Goal: Task Accomplishment & Management: Use online tool/utility

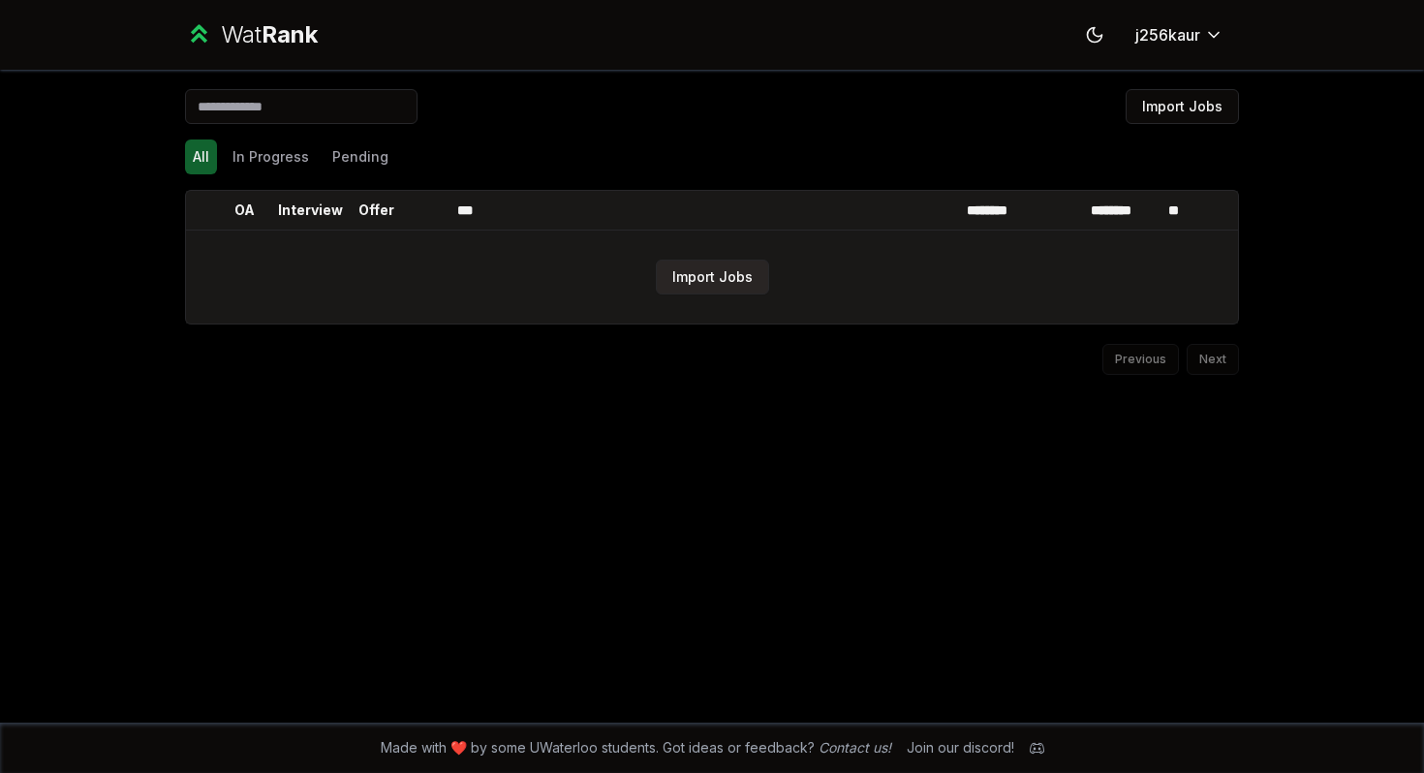
click at [753, 282] on button "Import Jobs" at bounding box center [712, 277] width 113 height 35
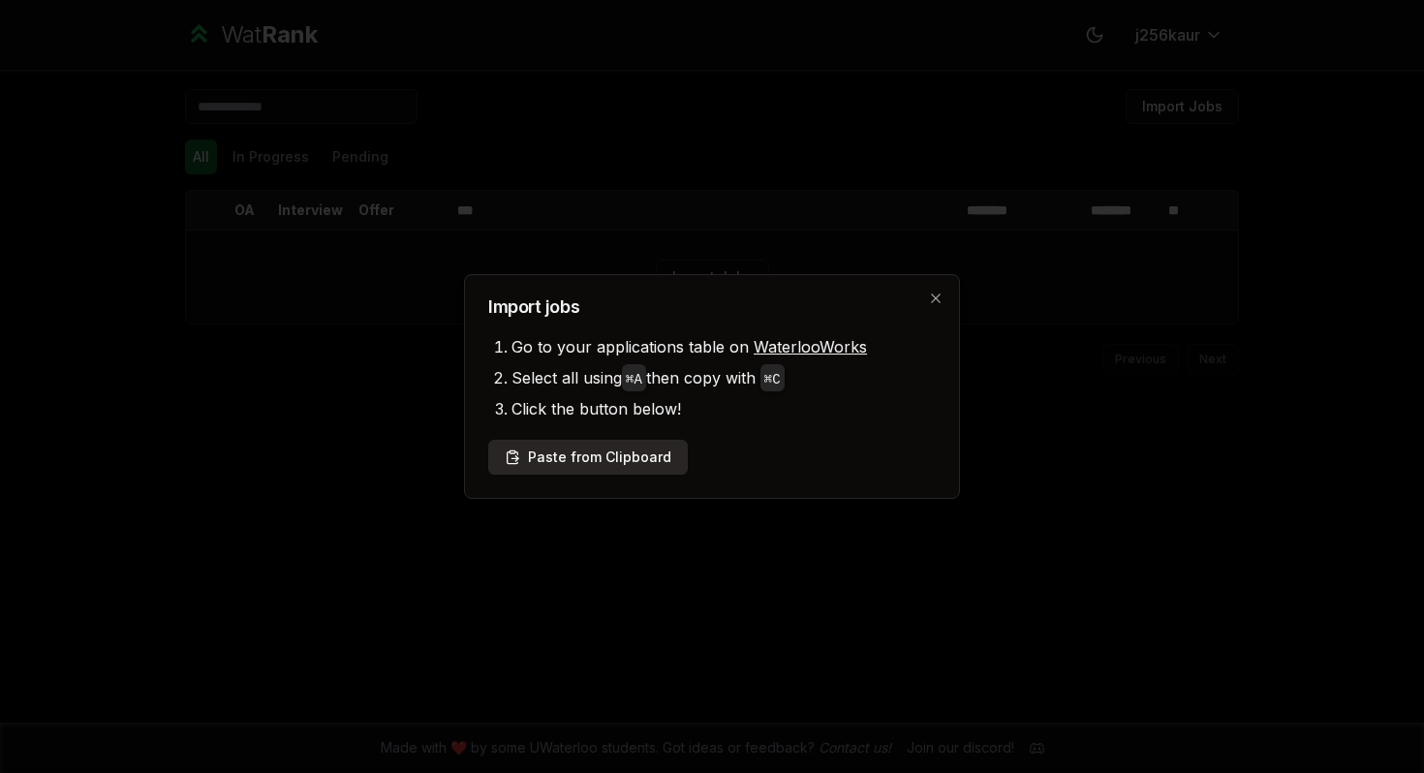
click at [613, 440] on button "Paste from Clipboard" at bounding box center [588, 457] width 200 height 35
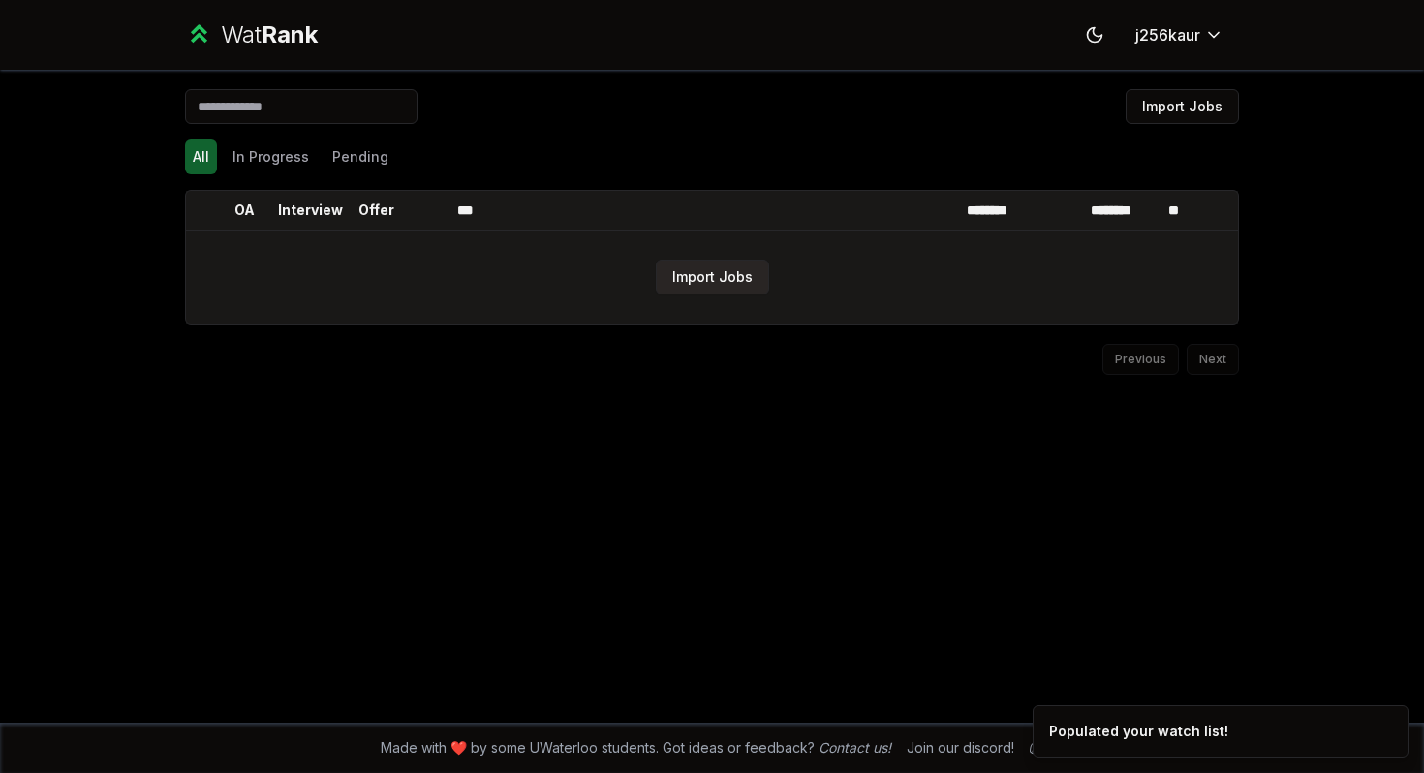
click at [721, 291] on button "Import Jobs" at bounding box center [712, 277] width 113 height 35
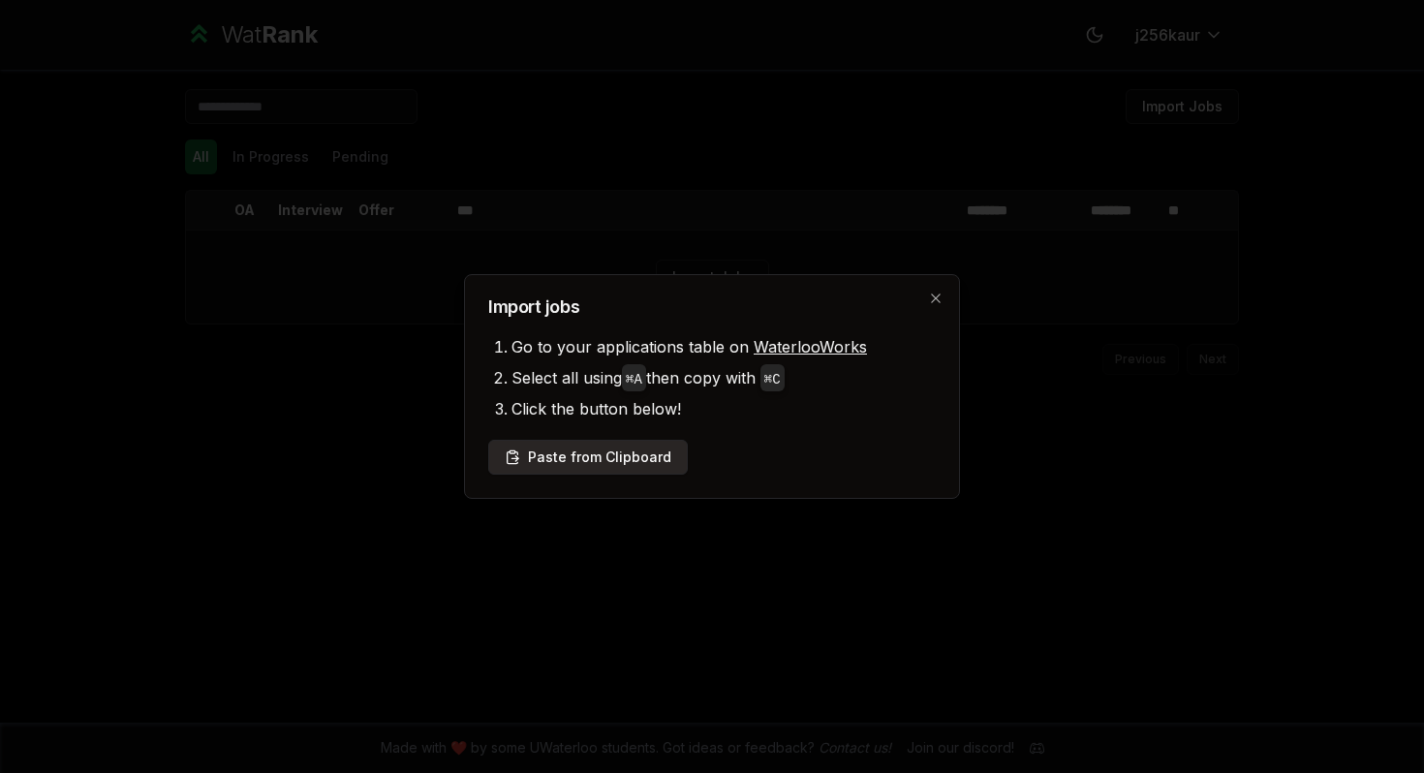
click at [608, 447] on button "Paste from Clipboard" at bounding box center [588, 457] width 200 height 35
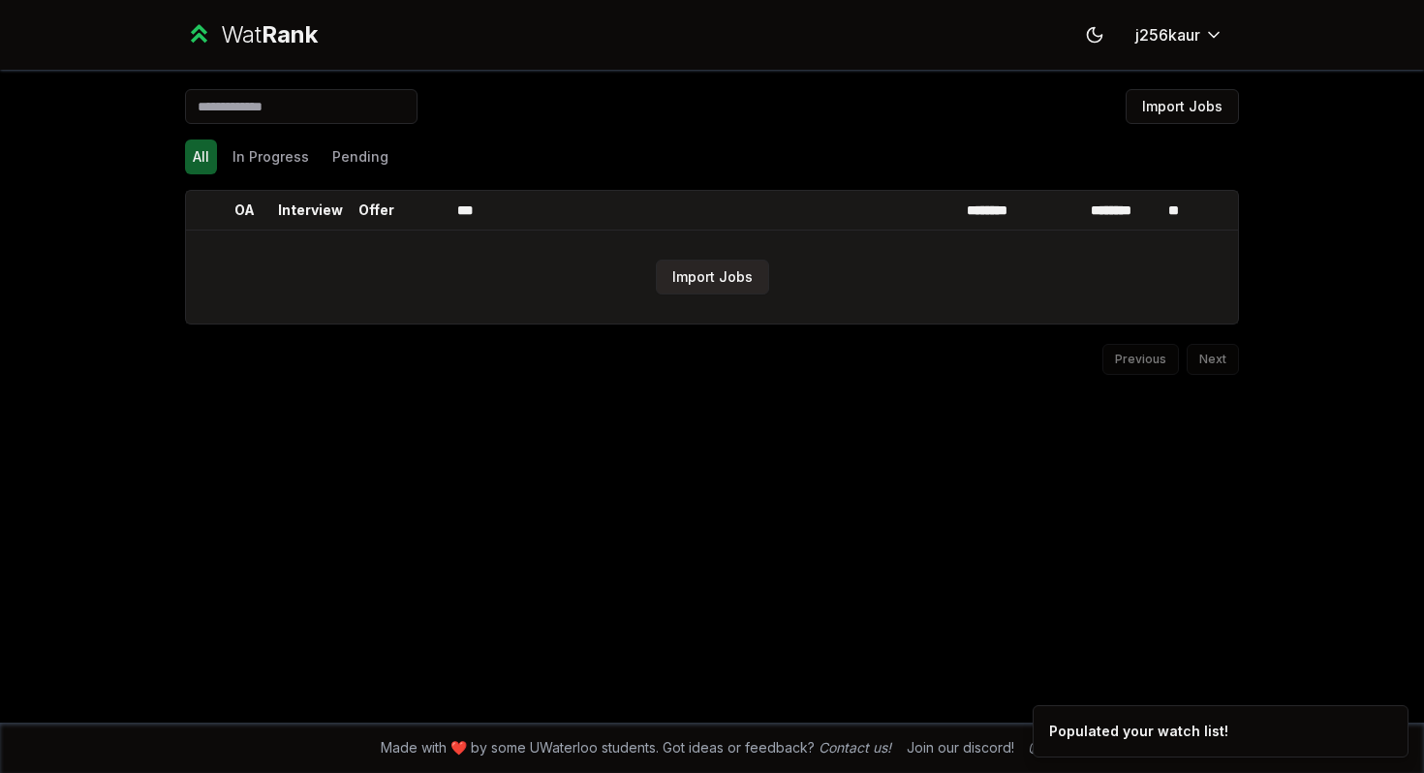
click at [739, 274] on button "Import Jobs" at bounding box center [712, 277] width 113 height 35
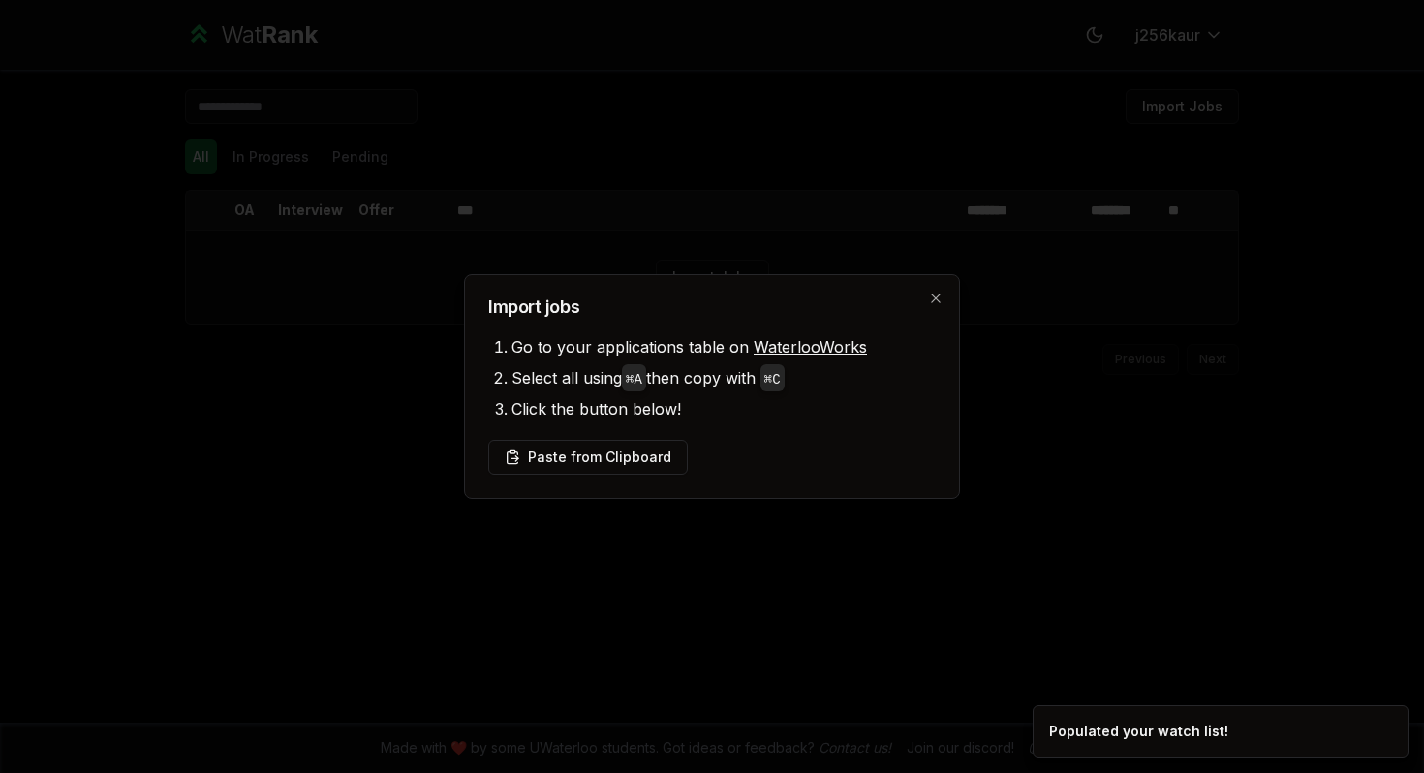
click at [654, 393] on li "Click the button below!" at bounding box center [723, 408] width 424 height 31
click at [607, 452] on button "Paste from Clipboard" at bounding box center [588, 457] width 200 height 35
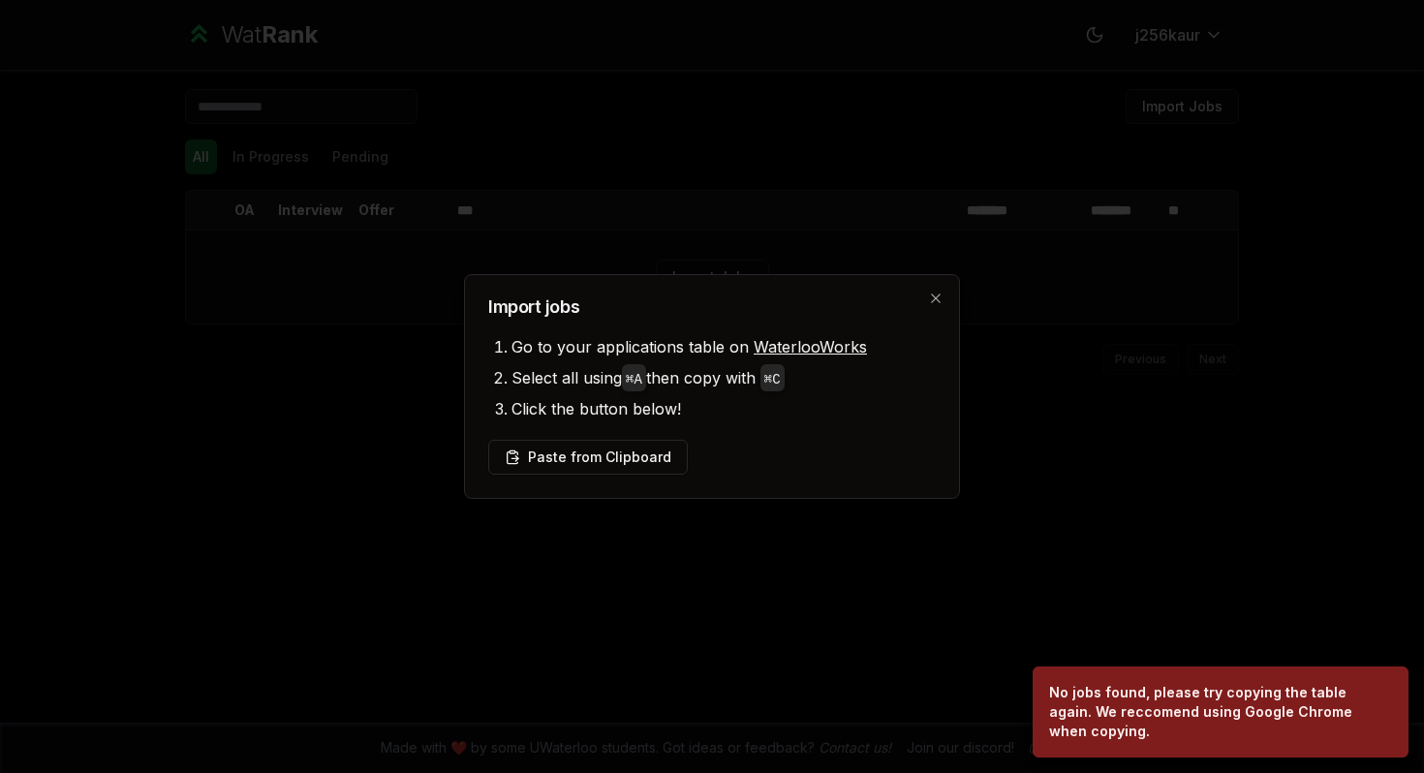
click at [687, 557] on div at bounding box center [712, 386] width 1424 height 773
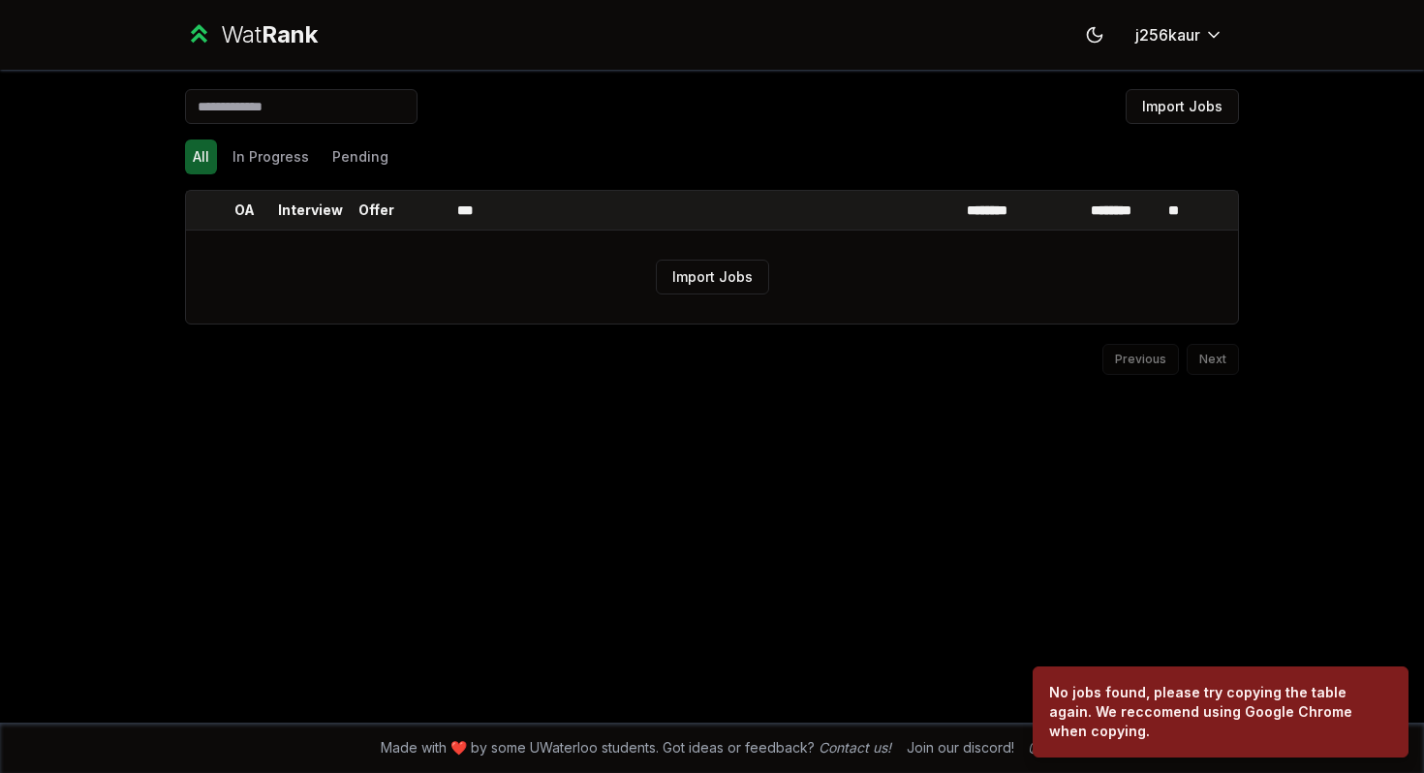
click at [737, 467] on div "Import Jobs All In Progress Pending OA Interview Offer *** ******** ******** **…" at bounding box center [712, 396] width 1116 height 653
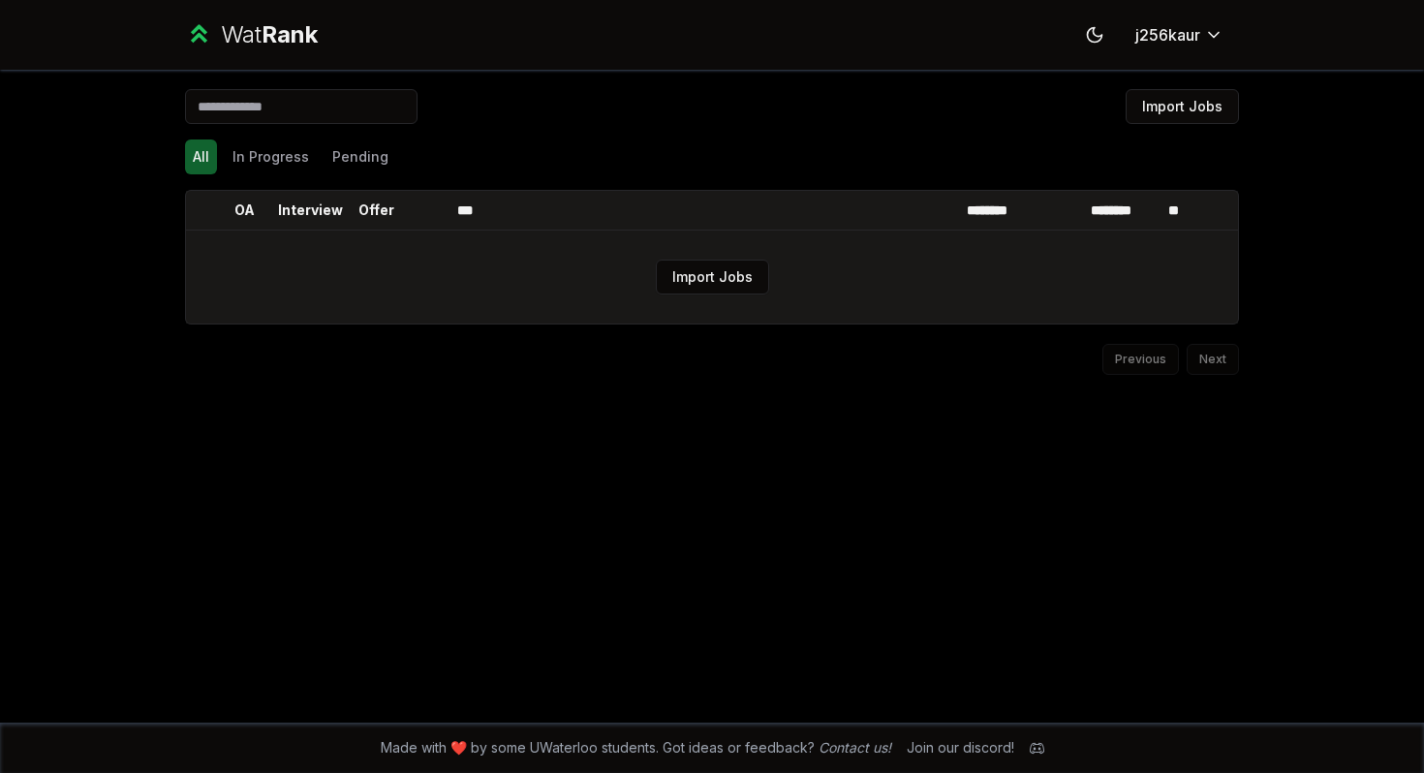
click at [790, 306] on td "Import Jobs" at bounding box center [712, 276] width 1052 height 93
click at [716, 278] on button "Import Jobs" at bounding box center [712, 277] width 113 height 35
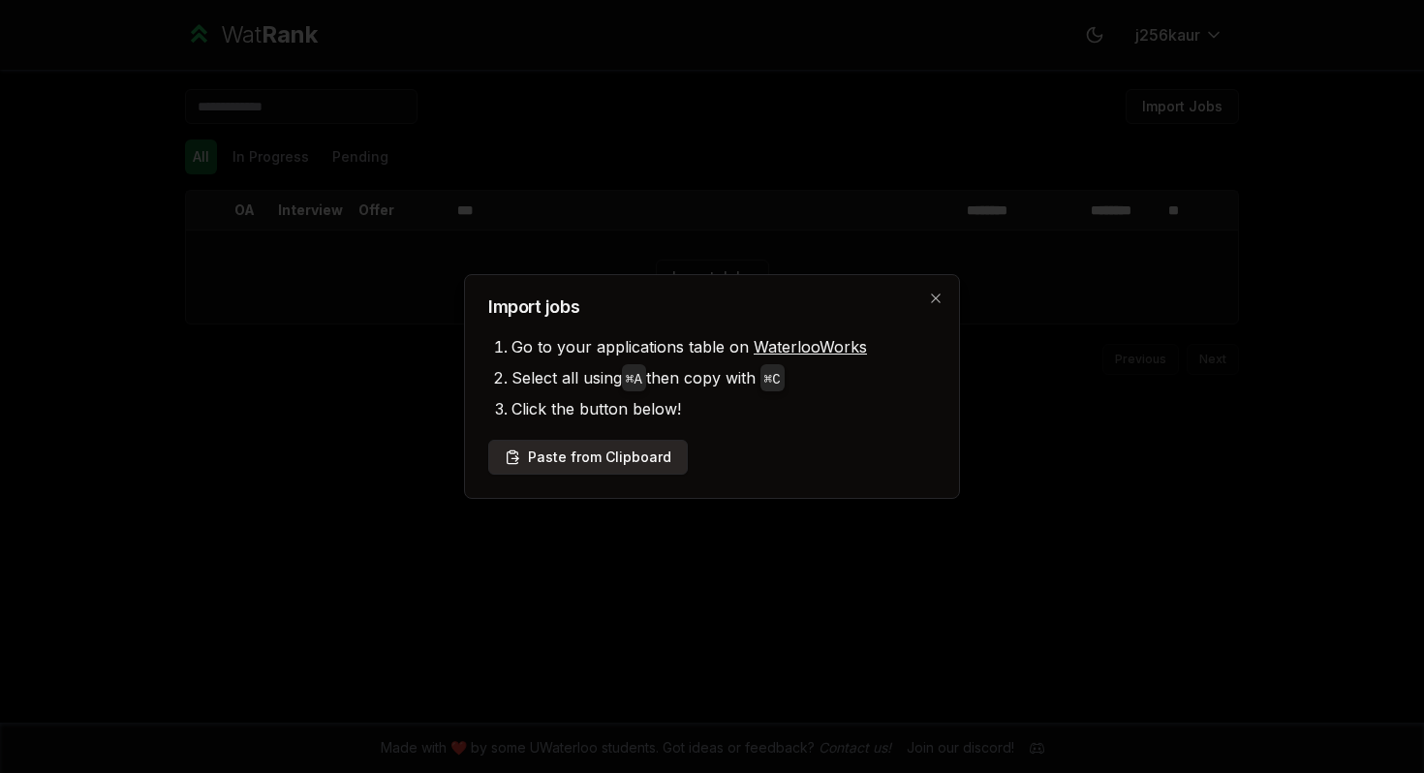
click at [575, 465] on button "Paste from Clipboard" at bounding box center [588, 457] width 200 height 35
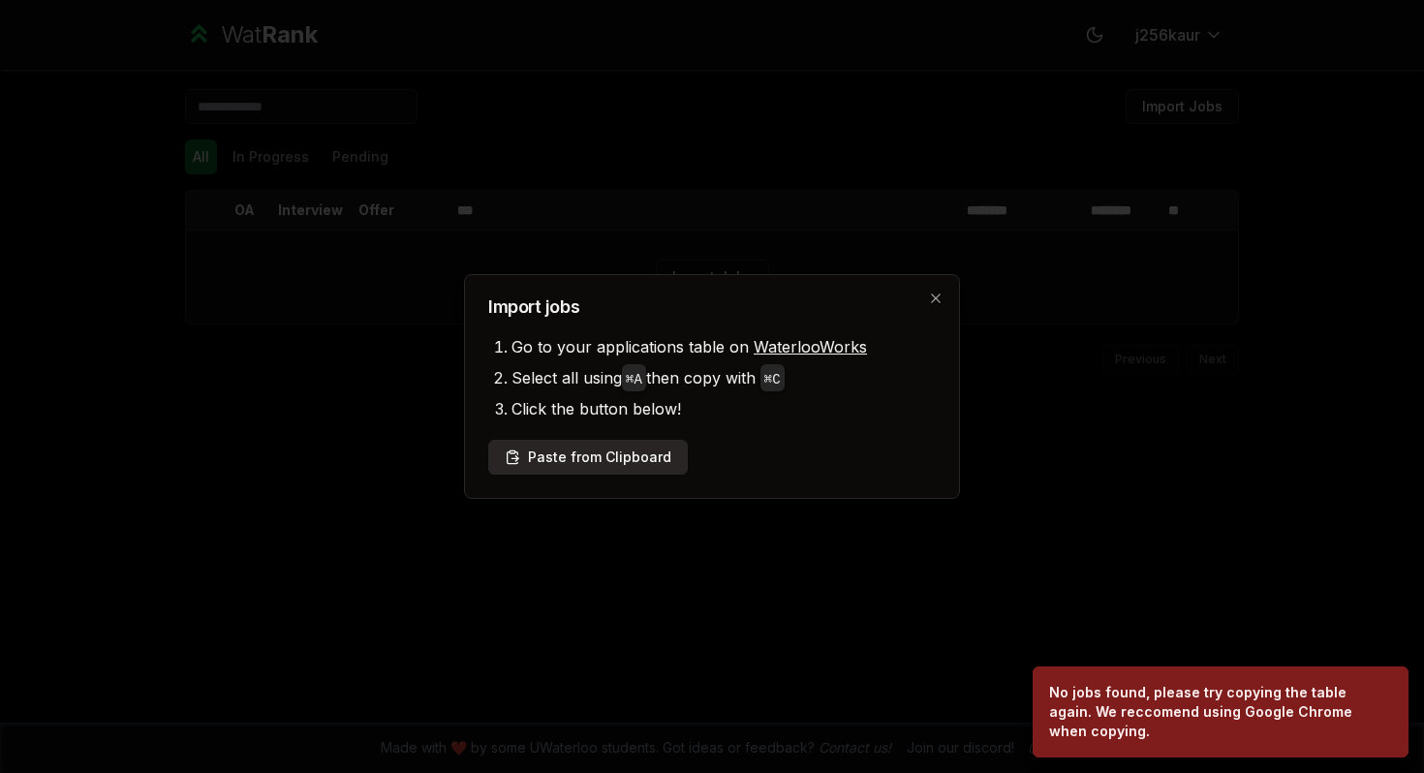
click at [605, 470] on button "Paste from Clipboard" at bounding box center [588, 457] width 200 height 35
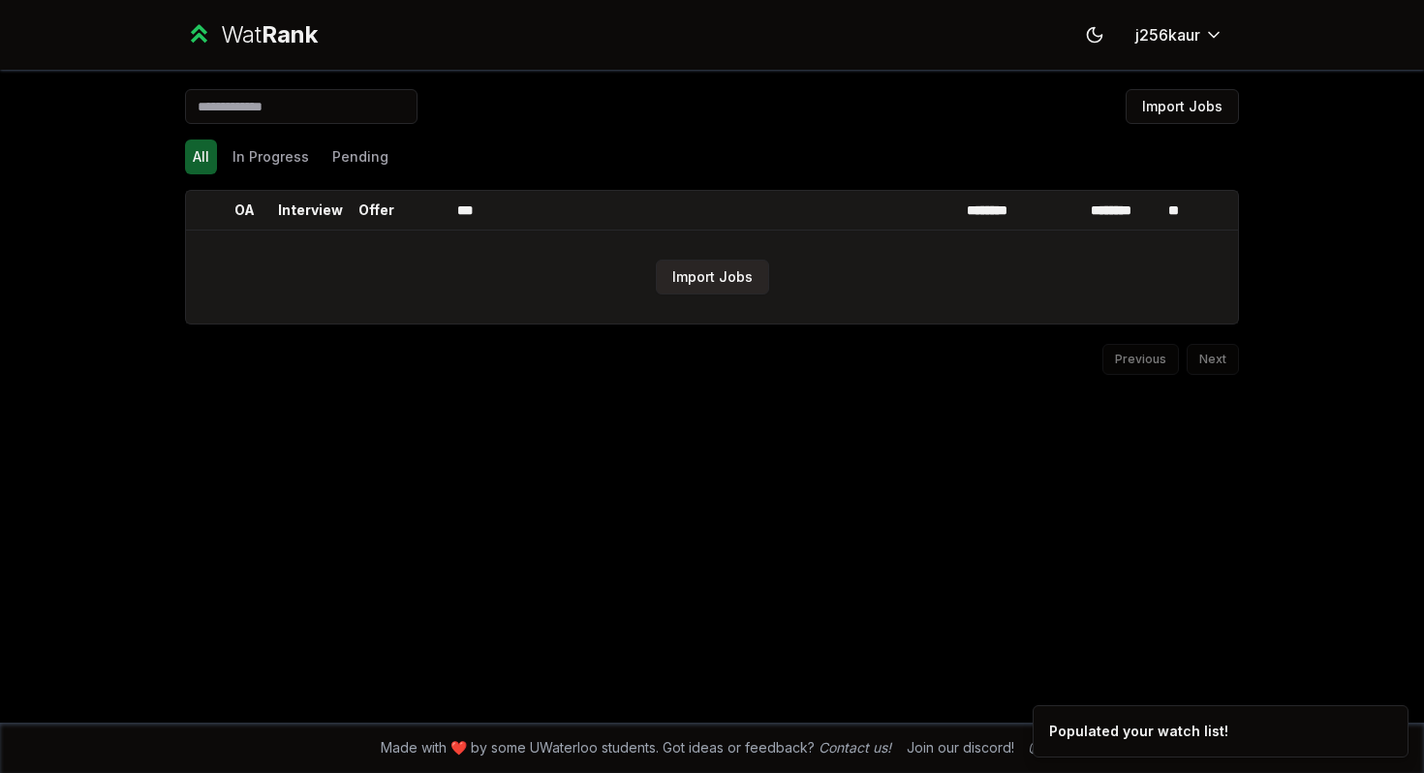
click at [677, 279] on button "Import Jobs" at bounding box center [712, 277] width 113 height 35
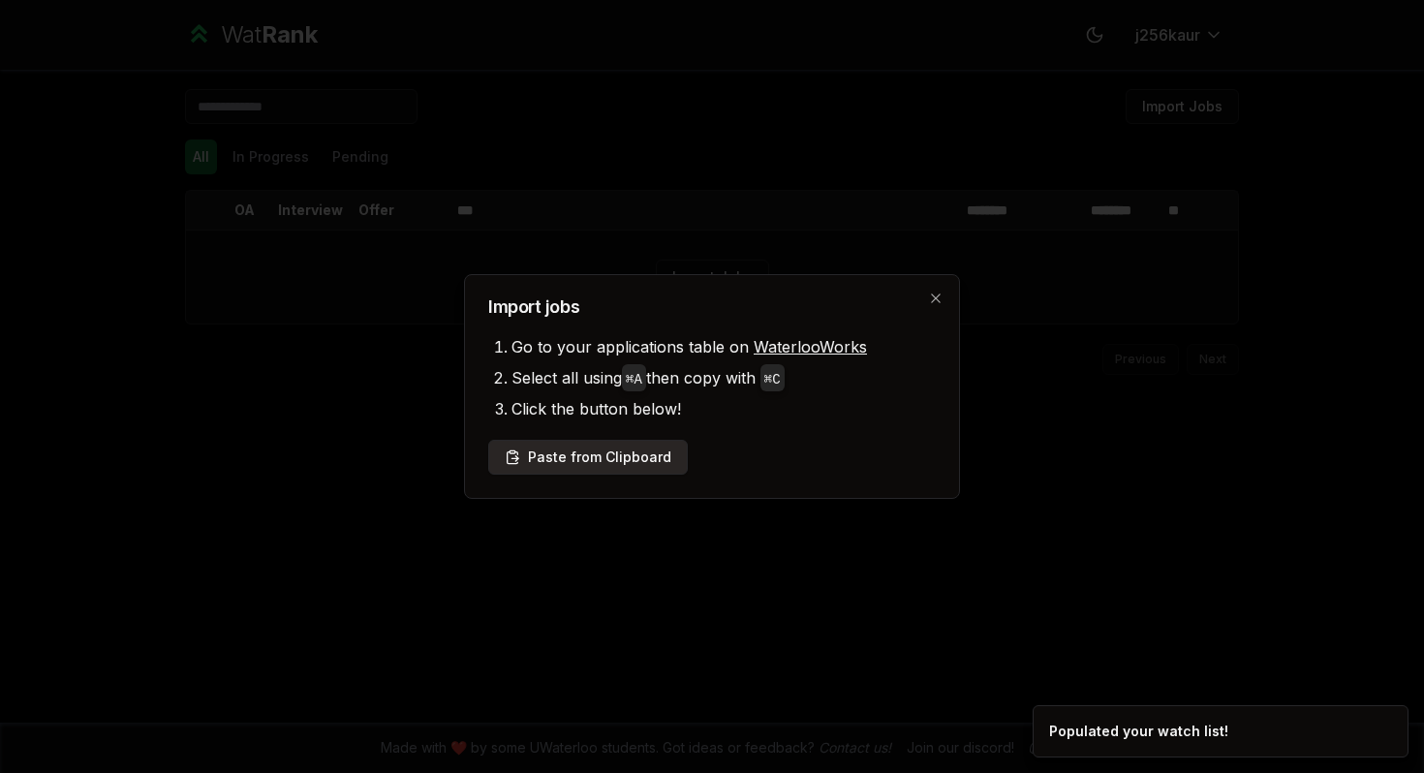
click at [619, 455] on button "Paste from Clipboard" at bounding box center [588, 457] width 200 height 35
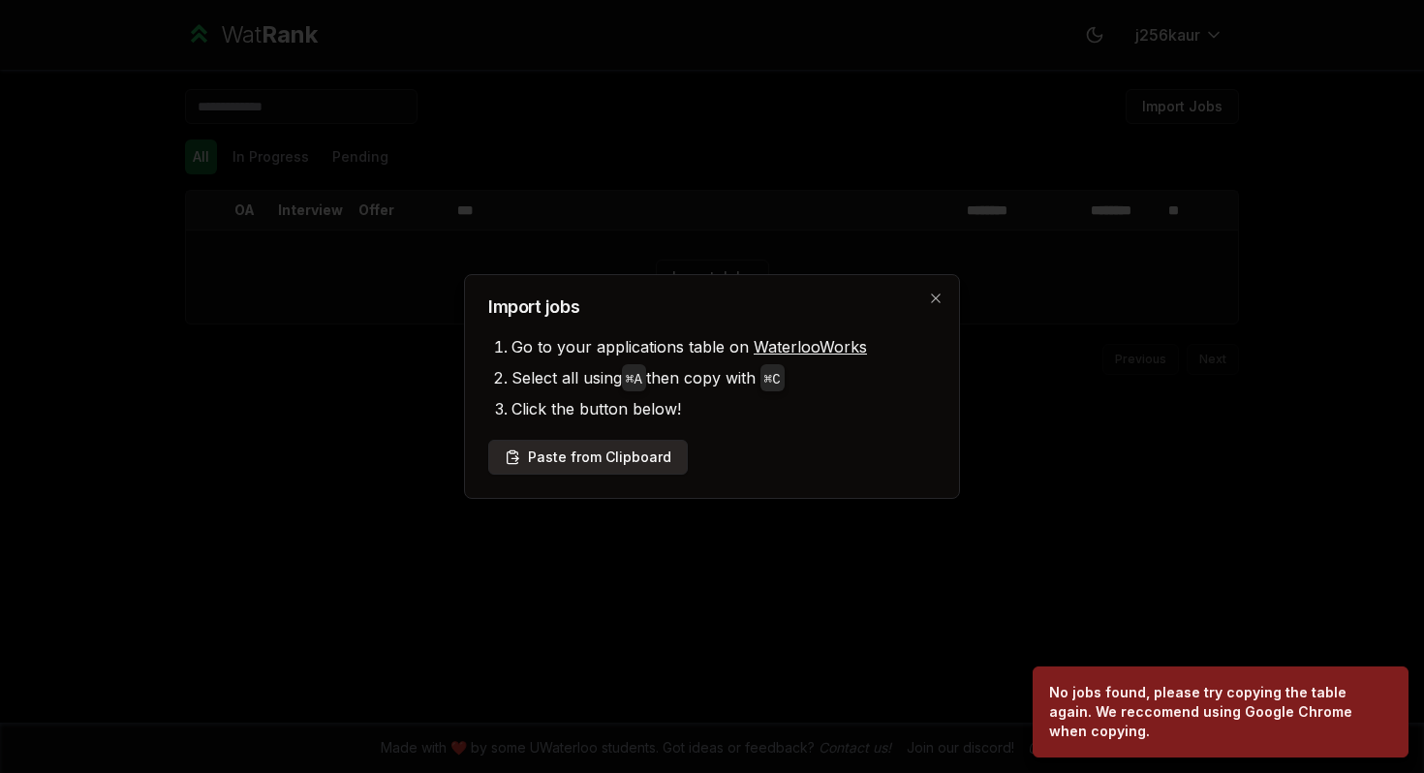
click at [552, 452] on button "Paste from Clipboard" at bounding box center [588, 457] width 200 height 35
click at [1112, 725] on div "No jobs found, please try copying the table again. We reccomend using Google Ch…" at bounding box center [1216, 712] width 335 height 58
click at [1396, 683] on icon "Notifications (F8)" at bounding box center [1391, 682] width 15 height 15
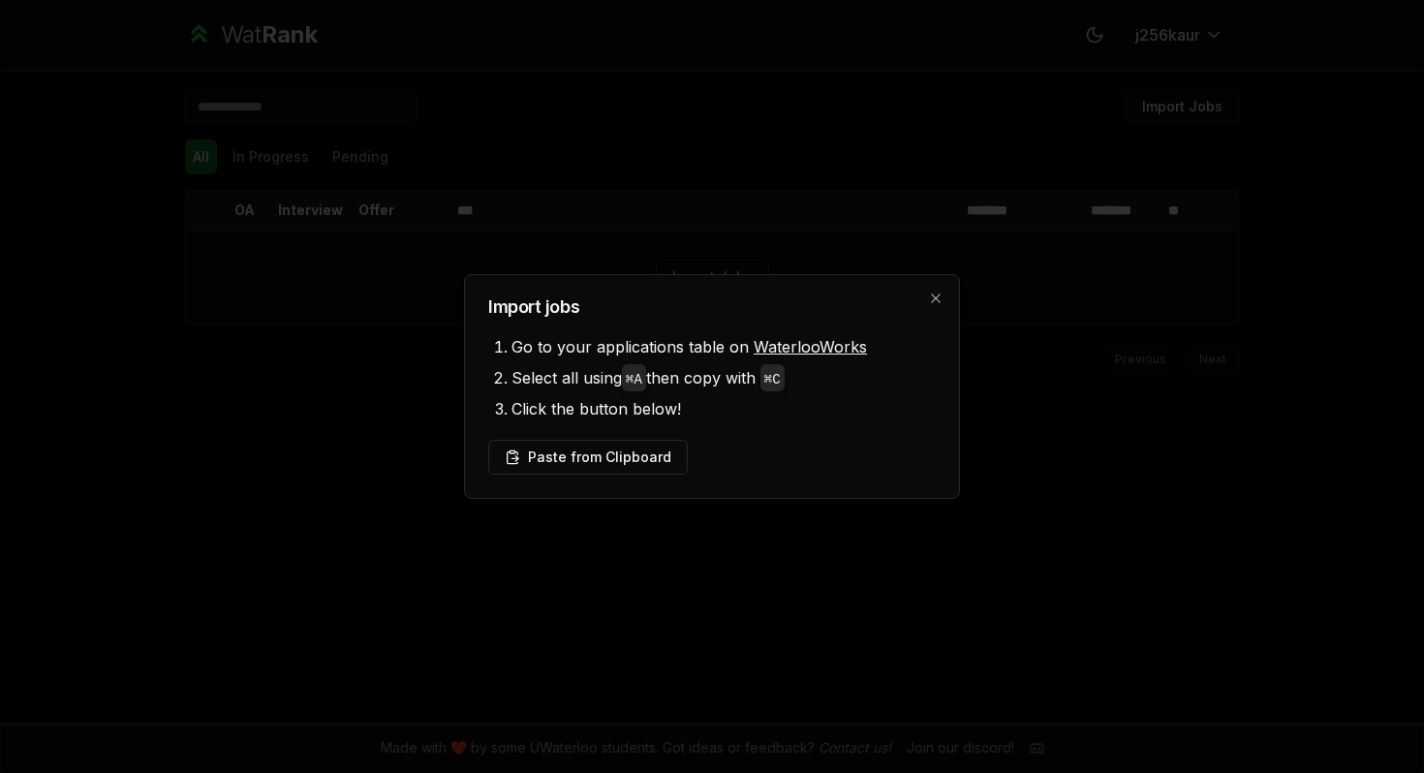
click at [939, 310] on div "Import jobs Go to your applications table on WaterlooWorks Select all using ⌘ A…" at bounding box center [712, 386] width 496 height 225
click at [937, 286] on div "Import jobs Go to your applications table on WaterlooWorks Select all using ⌘ A…" at bounding box center [712, 386] width 496 height 225
click at [933, 292] on icon "button" at bounding box center [935, 298] width 15 height 15
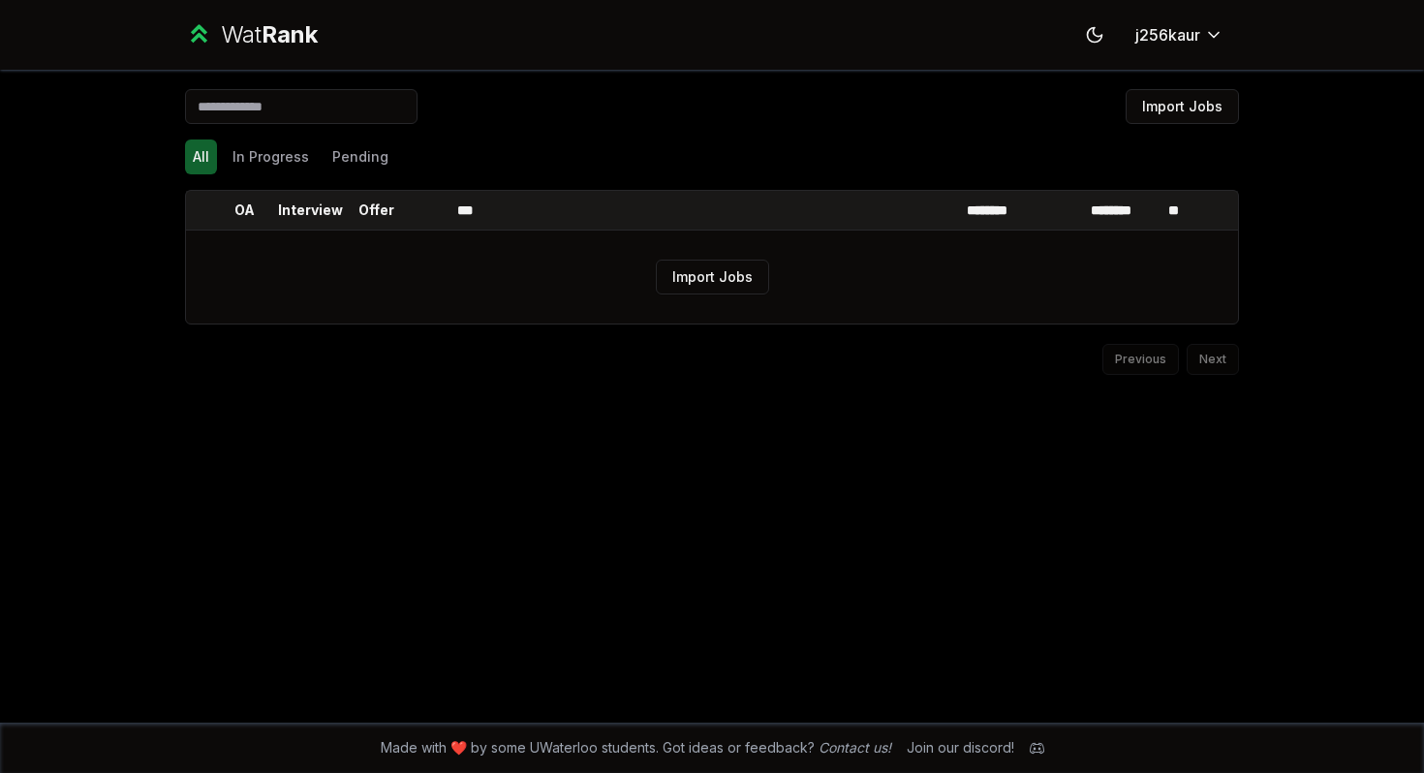
click at [914, 441] on div "Import Jobs All In Progress Pending OA Interview Offer *** ******** ******** **…" at bounding box center [712, 396] width 1116 height 653
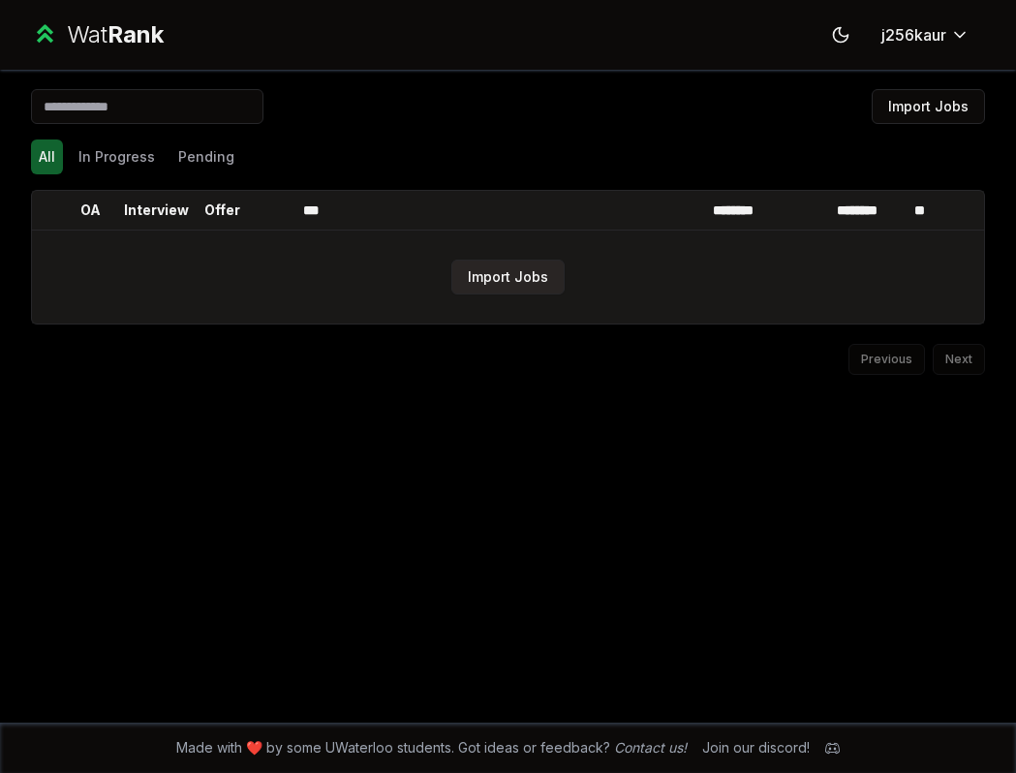
click at [489, 266] on button "Import Jobs" at bounding box center [507, 277] width 113 height 35
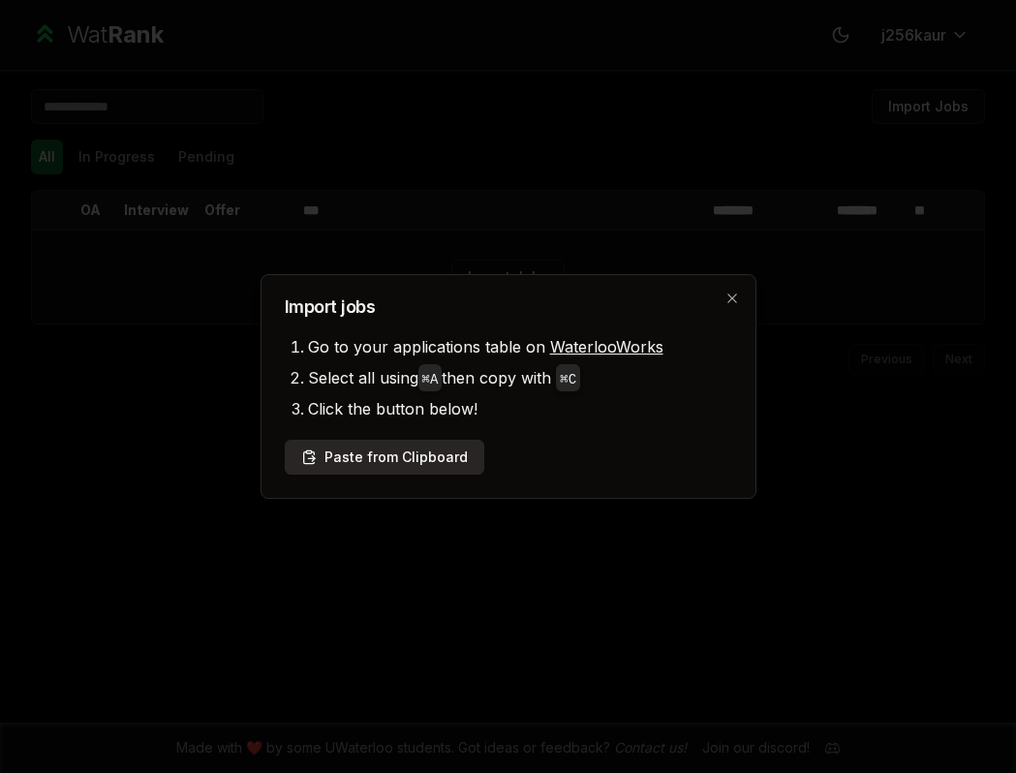
click at [396, 445] on button "Paste from Clipboard" at bounding box center [385, 457] width 200 height 35
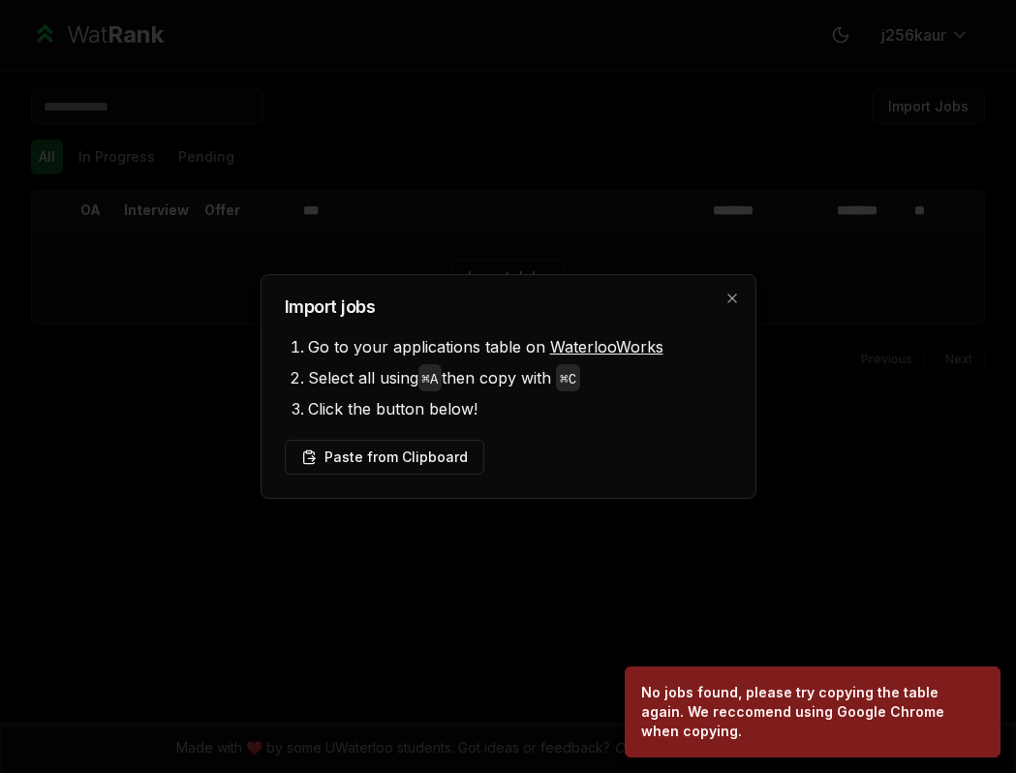
click at [732, 516] on div at bounding box center [508, 386] width 1016 height 773
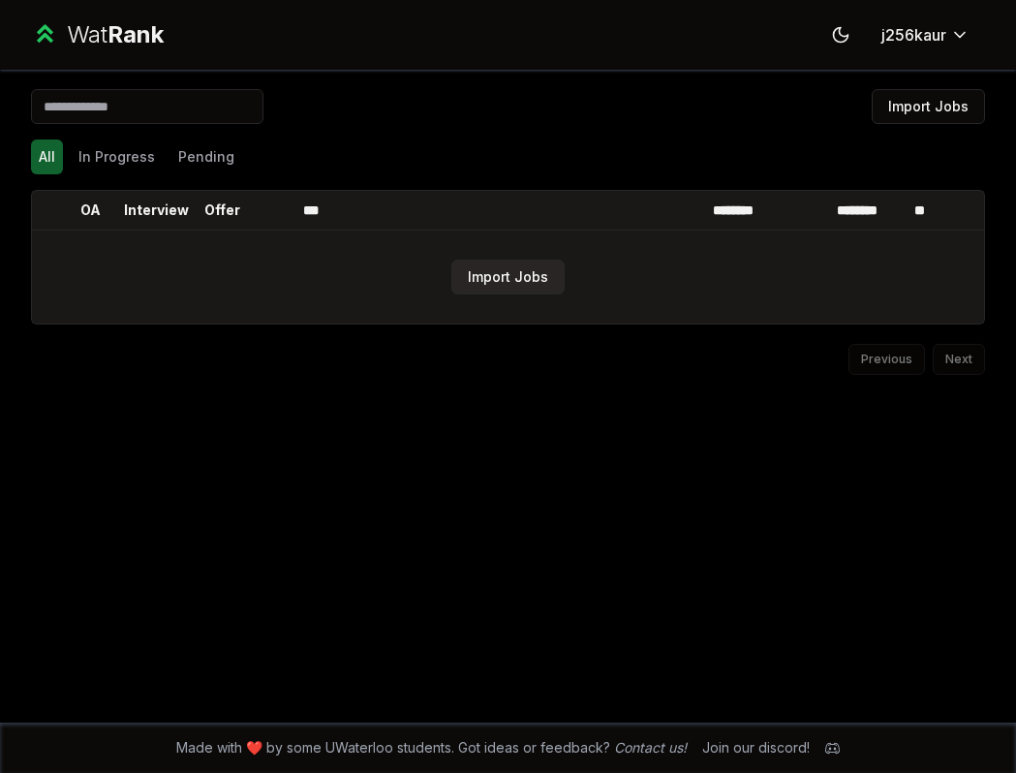
click at [494, 278] on button "Import Jobs" at bounding box center [507, 277] width 113 height 35
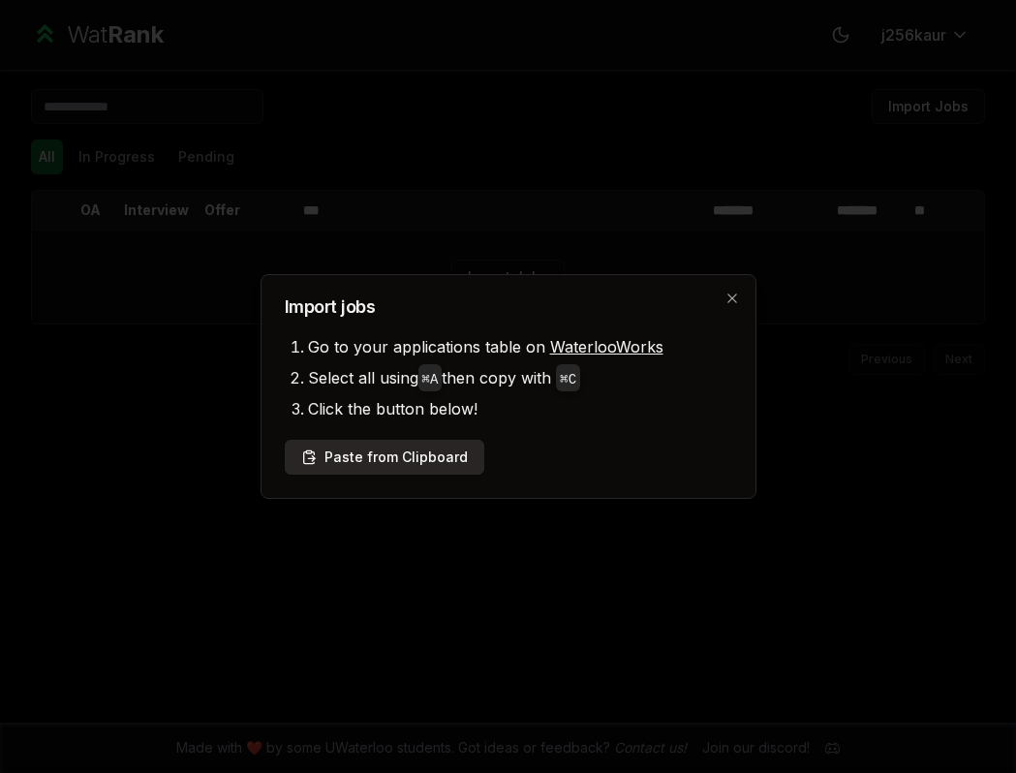
click at [344, 465] on button "Paste from Clipboard" at bounding box center [385, 457] width 200 height 35
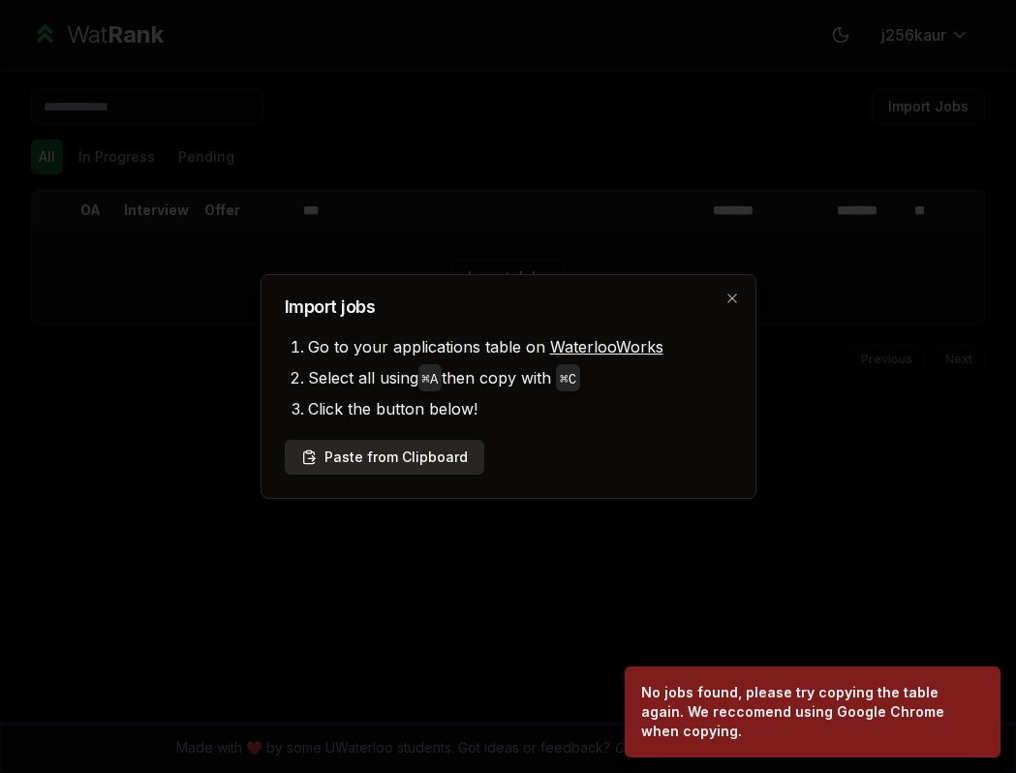
click at [412, 445] on button "Paste from Clipboard" at bounding box center [385, 457] width 200 height 35
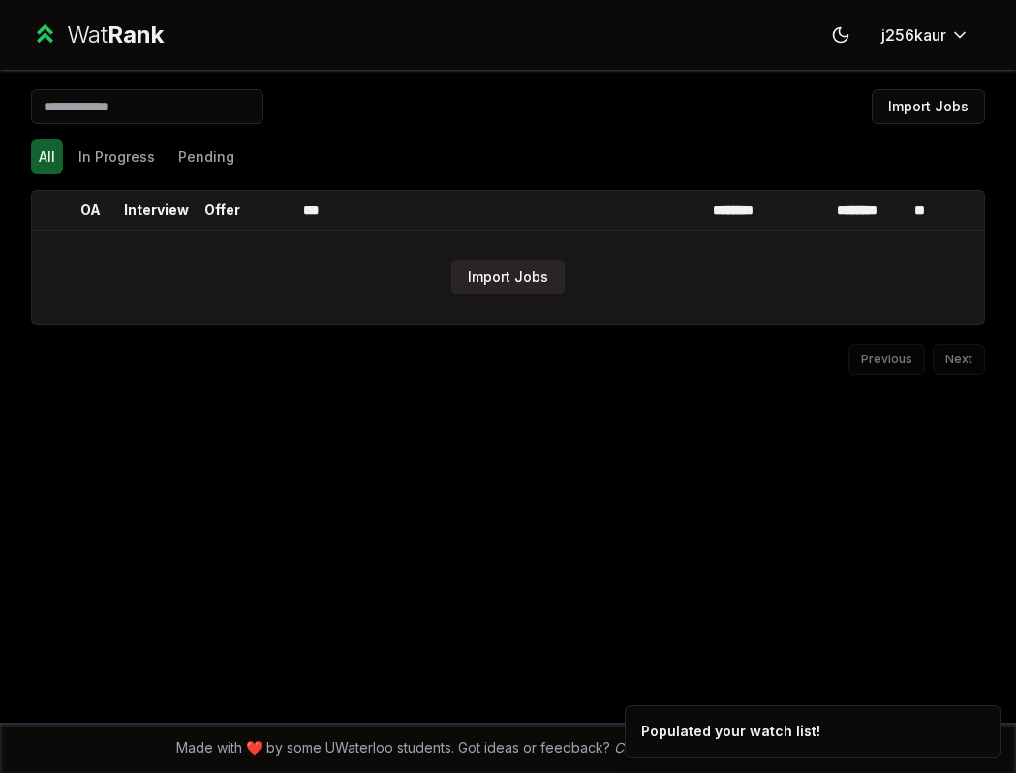
click at [536, 283] on button "Import Jobs" at bounding box center [507, 277] width 113 height 35
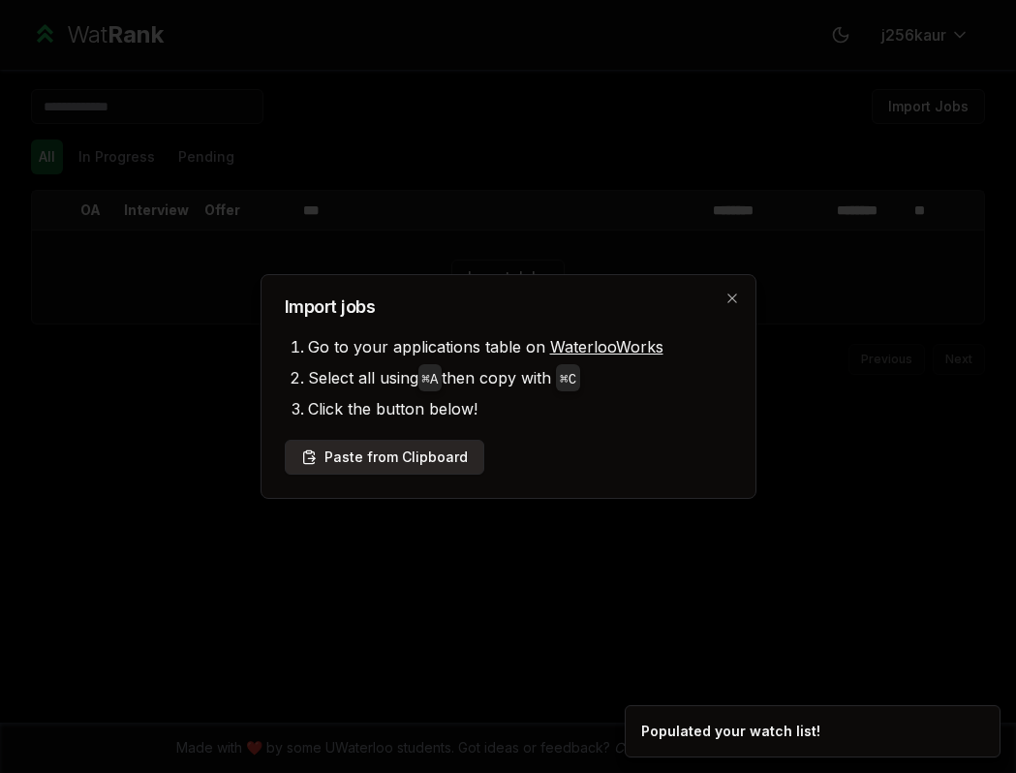
click at [420, 446] on button "Paste from Clipboard" at bounding box center [385, 457] width 200 height 35
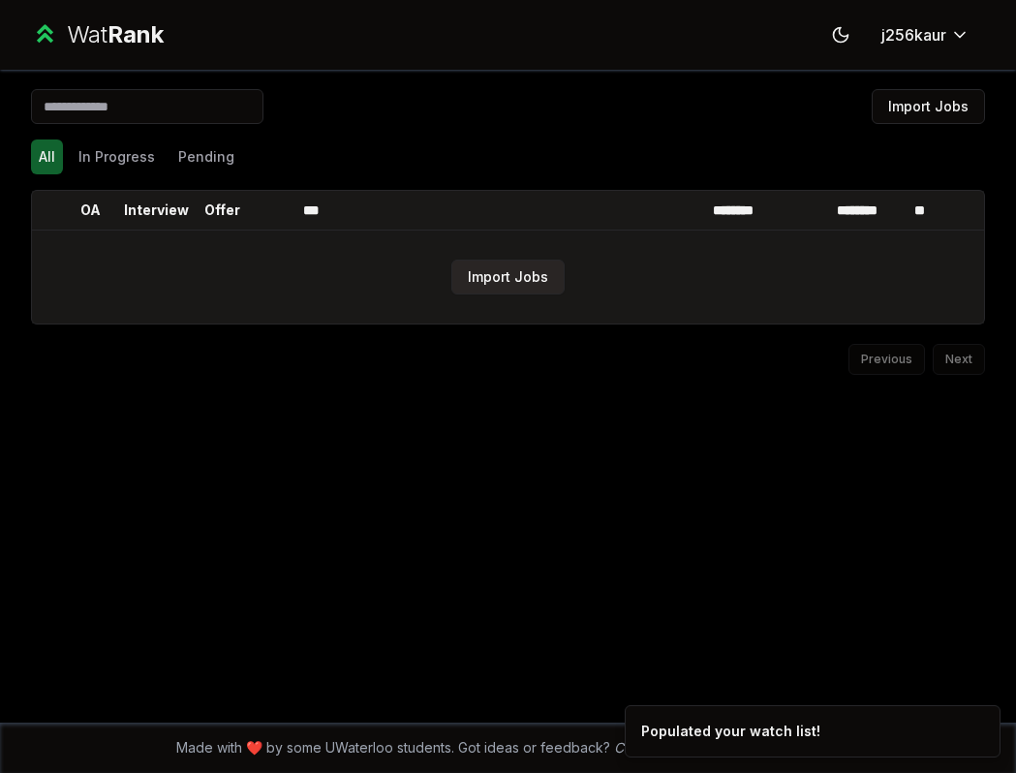
click at [519, 275] on button "Import Jobs" at bounding box center [507, 277] width 113 height 35
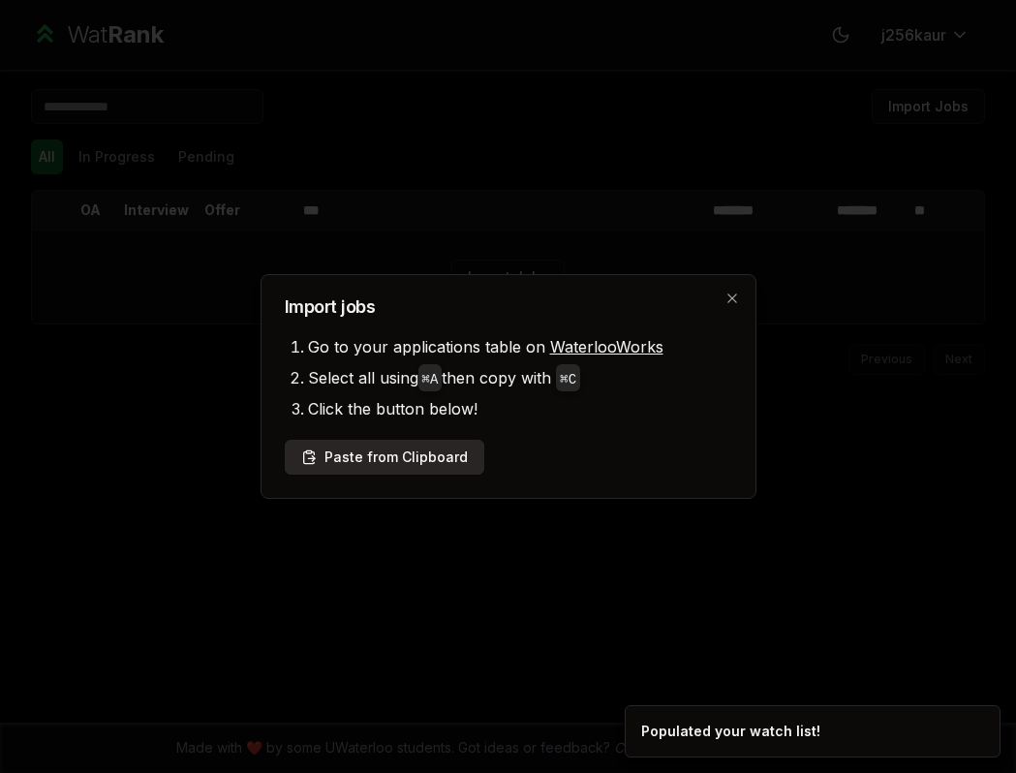
click at [416, 459] on button "Paste from Clipboard" at bounding box center [385, 457] width 200 height 35
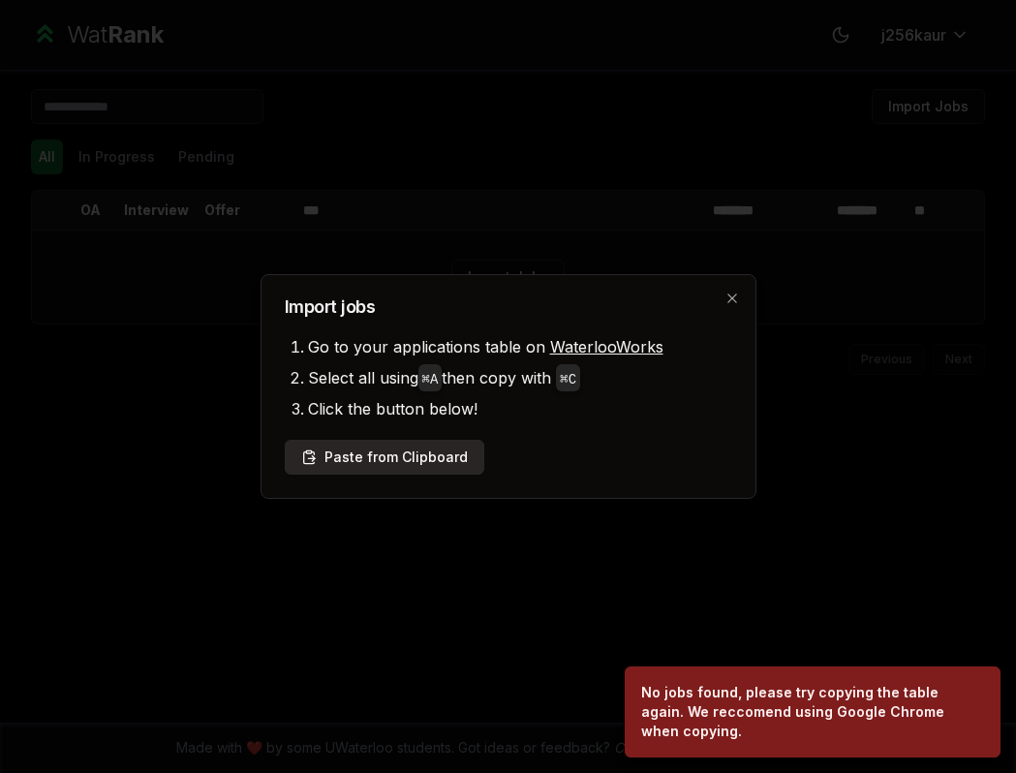
click at [430, 456] on button "Paste from Clipboard" at bounding box center [385, 457] width 200 height 35
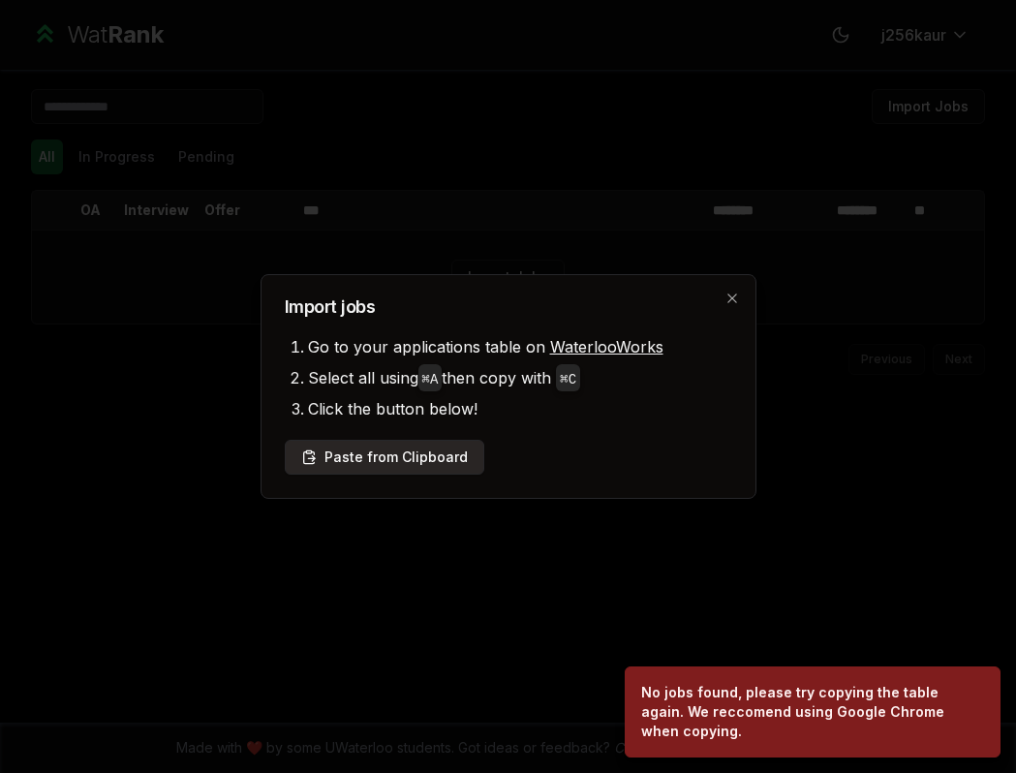
click at [430, 456] on button "Paste from Clipboard" at bounding box center [385, 457] width 200 height 35
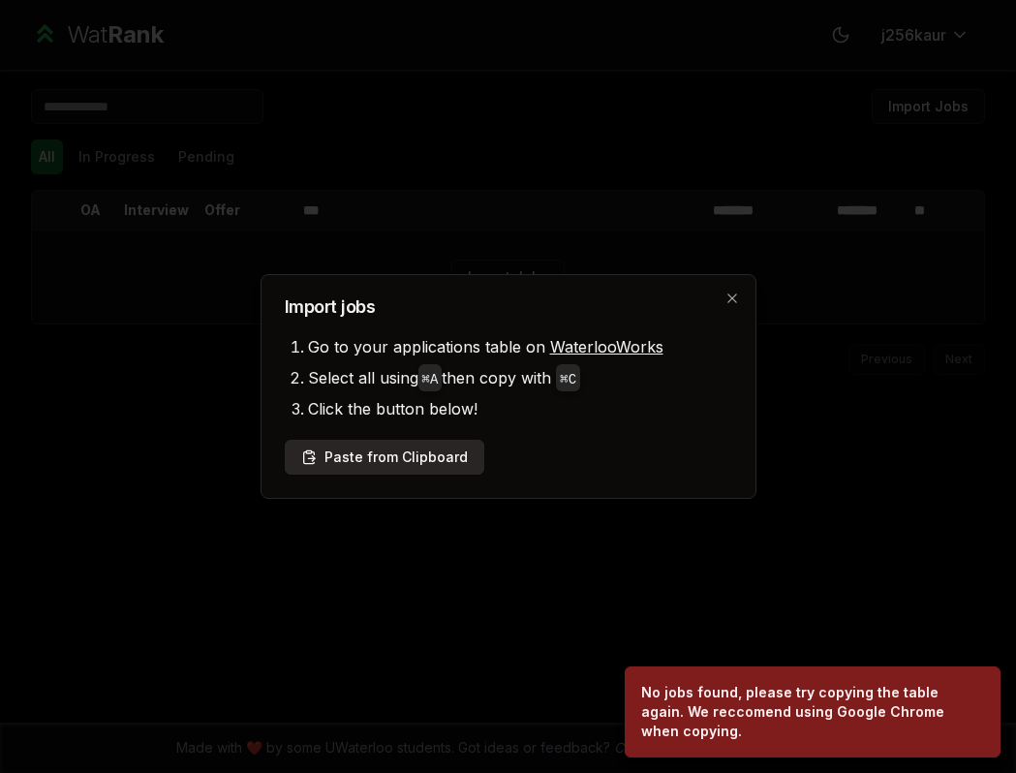
click at [430, 456] on button "Paste from Clipboard" at bounding box center [385, 457] width 200 height 35
click at [388, 467] on button "Paste from Clipboard" at bounding box center [385, 457] width 200 height 35
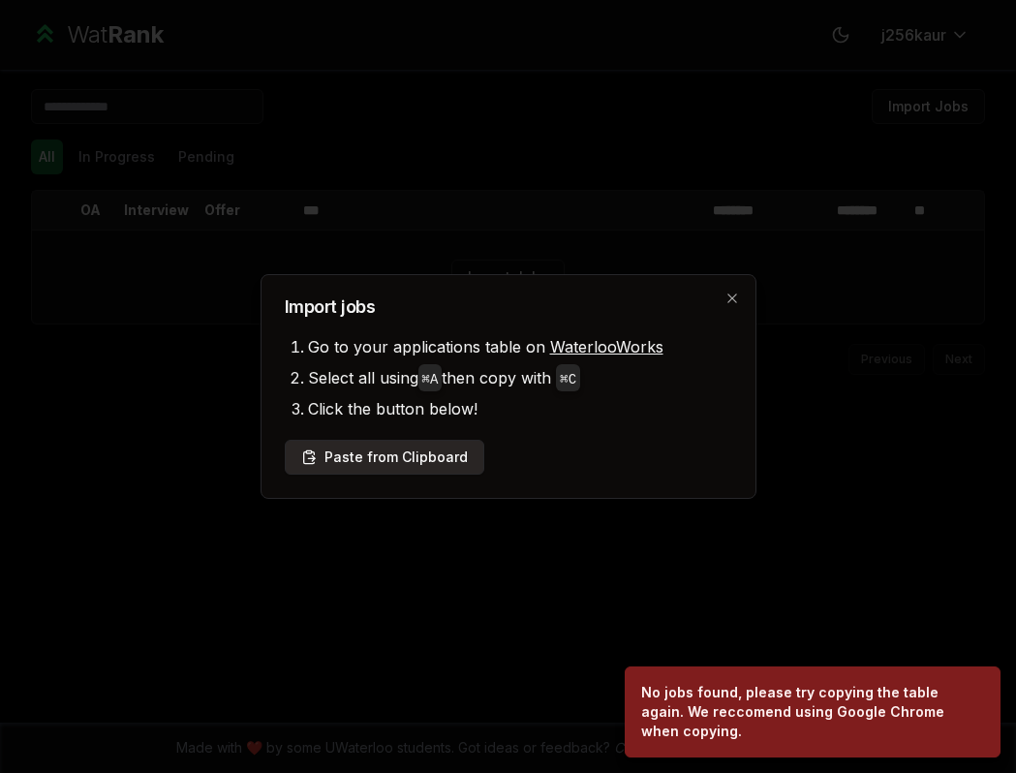
click at [388, 467] on button "Paste from Clipboard" at bounding box center [385, 457] width 200 height 35
click at [403, 452] on button "Paste from Clipboard" at bounding box center [385, 457] width 200 height 35
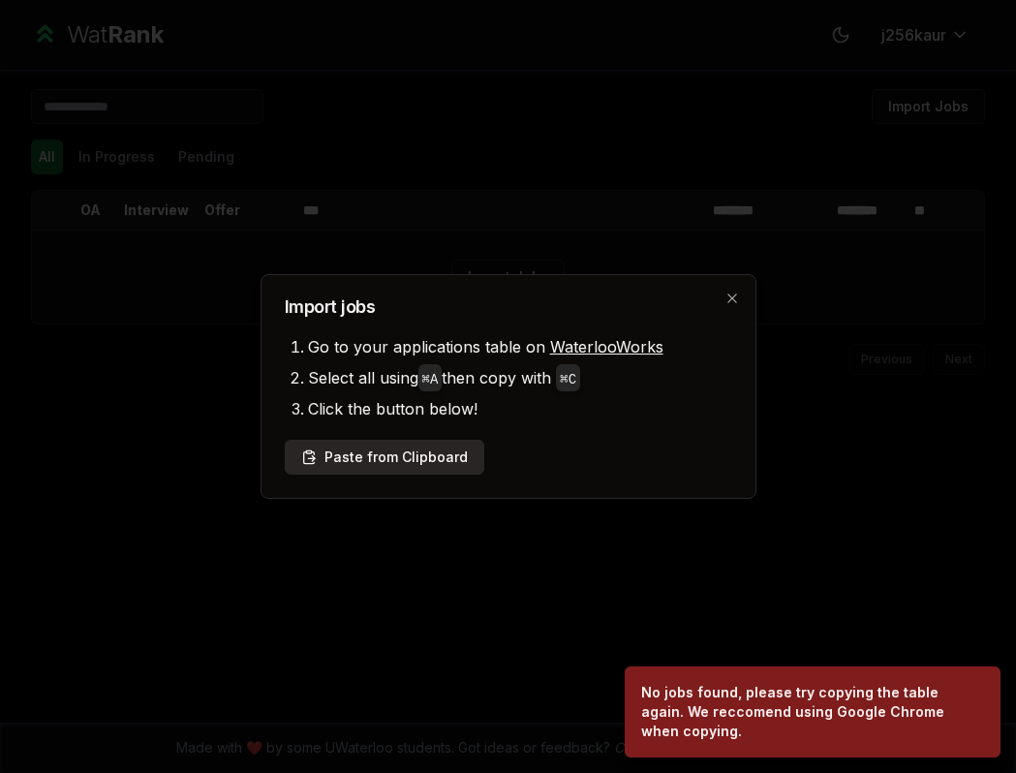
click at [403, 452] on button "Paste from Clipboard" at bounding box center [385, 457] width 200 height 35
click at [610, 347] on link "WaterlooWorks" at bounding box center [606, 346] width 113 height 19
click at [416, 444] on button "Paste from Clipboard" at bounding box center [385, 457] width 200 height 35
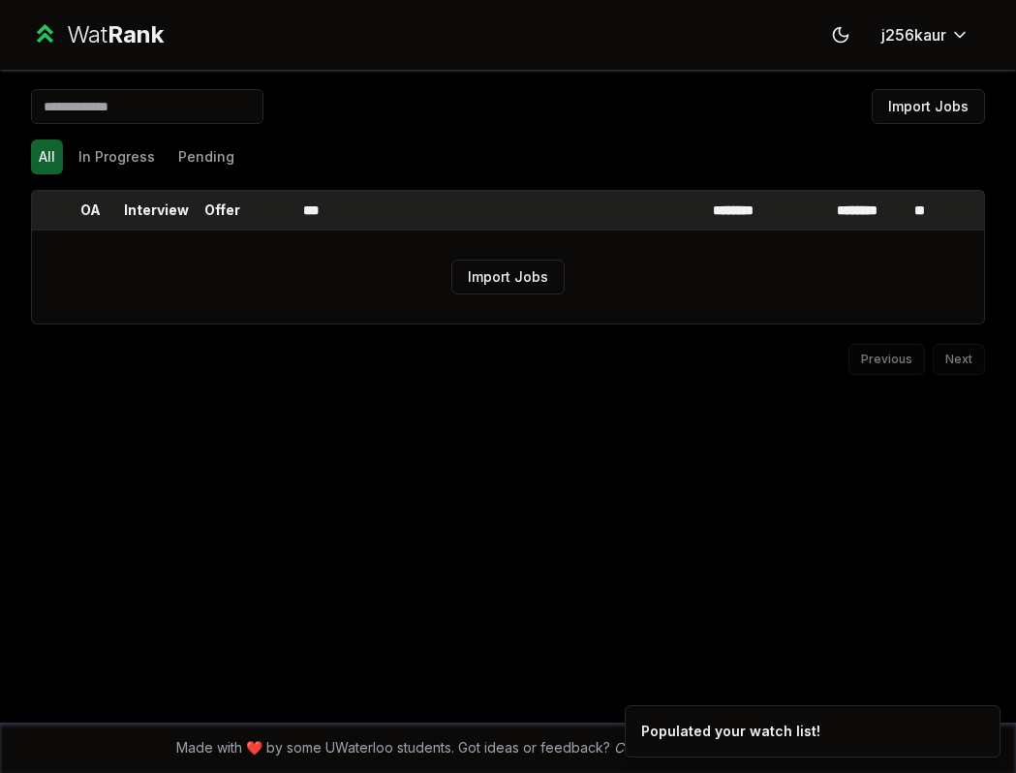
click at [728, 208] on p "********" at bounding box center [741, 209] width 57 height 19
click at [230, 194] on th "Offer" at bounding box center [222, 210] width 54 height 39
click at [116, 143] on button "In Progress" at bounding box center [117, 156] width 92 height 35
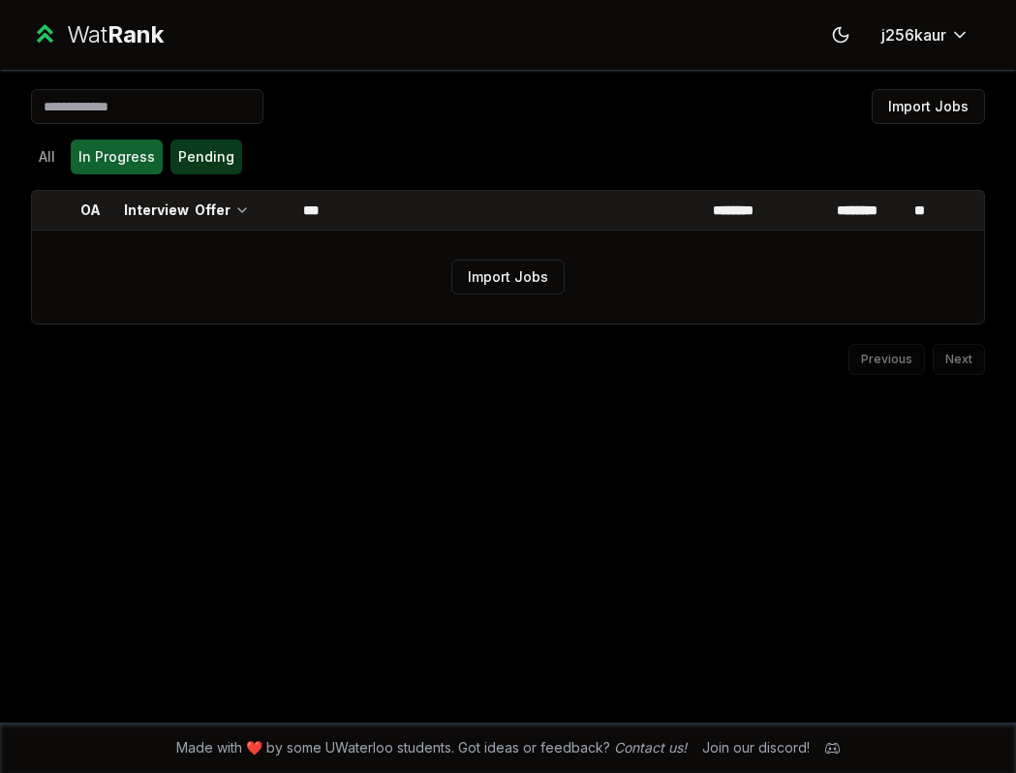
click at [202, 146] on button "Pending" at bounding box center [206, 156] width 72 height 35
click at [121, 154] on button "In Progress" at bounding box center [117, 156] width 92 height 35
click at [65, 154] on div "All In Progress Pending" at bounding box center [508, 156] width 954 height 35
click at [713, 436] on div "Import Jobs All In Progress Pending OA Interview Offer *** ******** ******** **…" at bounding box center [508, 396] width 1016 height 653
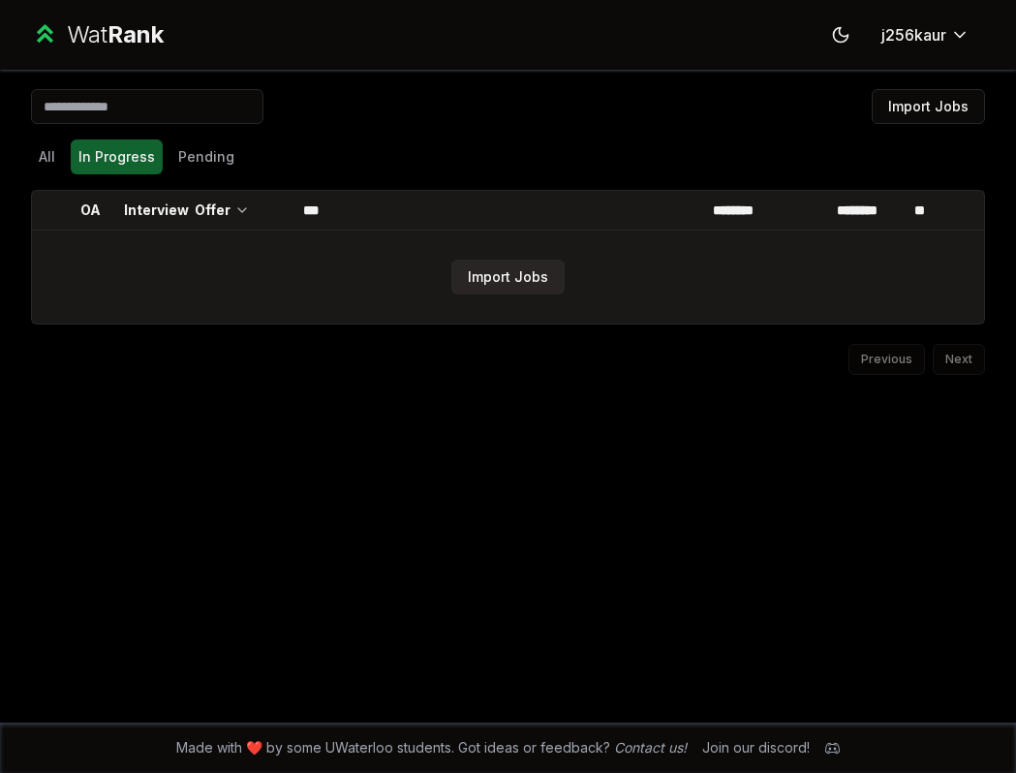
click at [479, 276] on button "Import Jobs" at bounding box center [507, 277] width 113 height 35
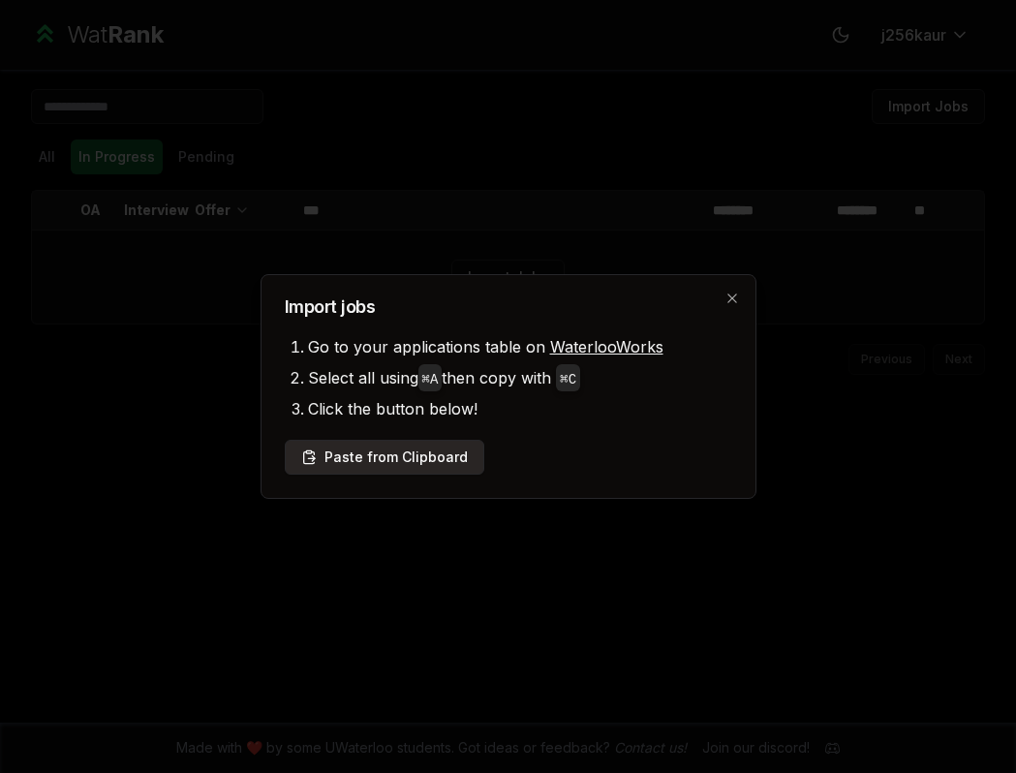
click at [407, 454] on button "Paste from Clipboard" at bounding box center [385, 457] width 200 height 35
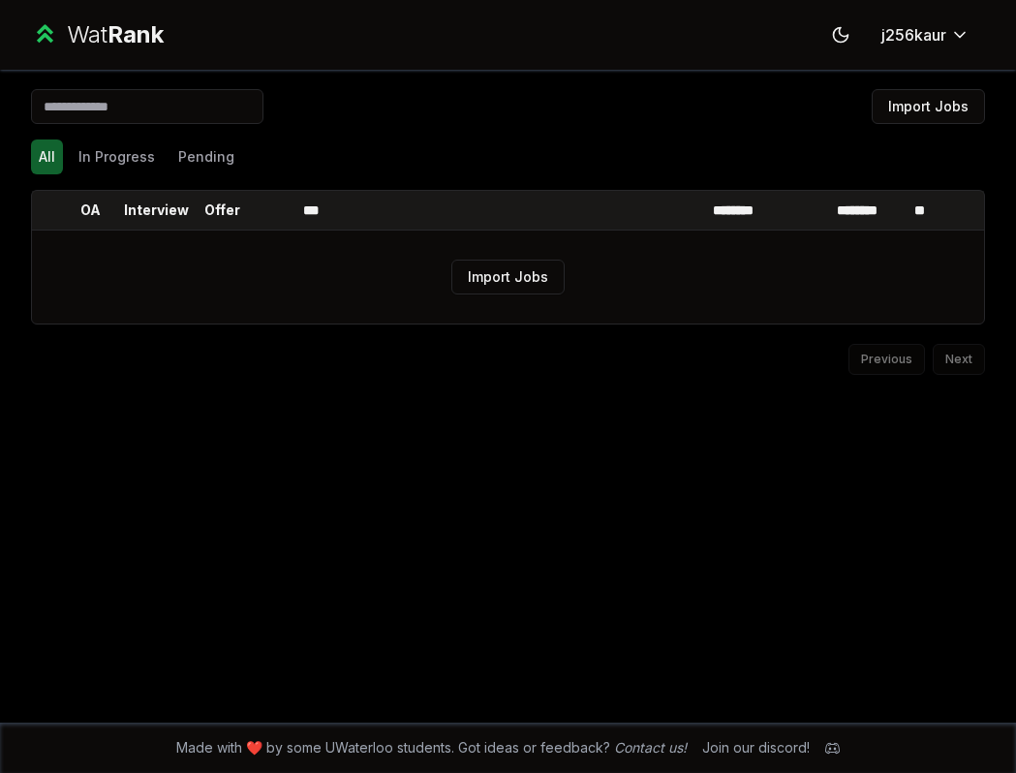
click at [760, 353] on div "Previous Next" at bounding box center [508, 349] width 954 height 50
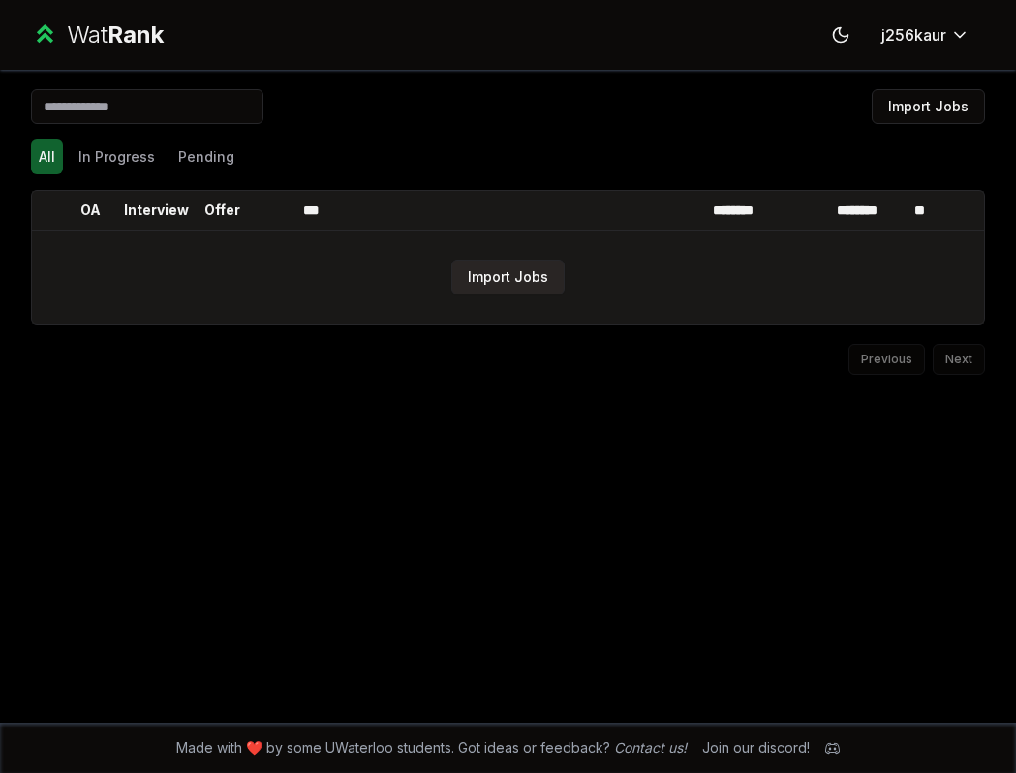
click at [525, 267] on button "Import Jobs" at bounding box center [507, 277] width 113 height 35
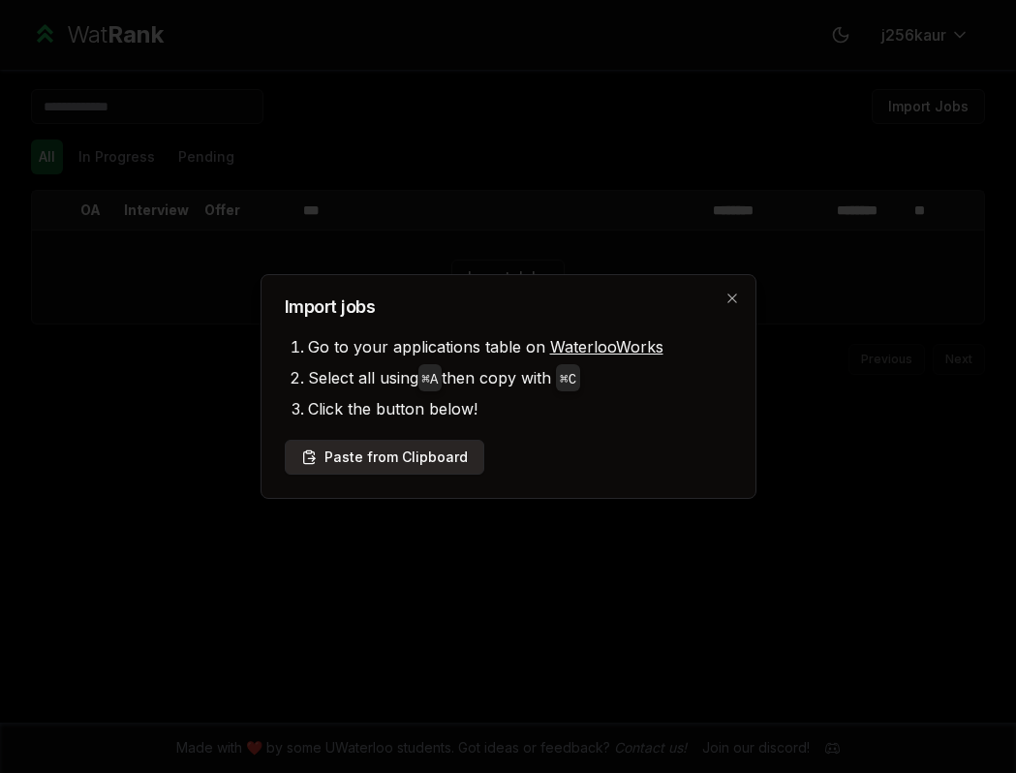
click at [420, 466] on button "Paste from Clipboard" at bounding box center [385, 457] width 200 height 35
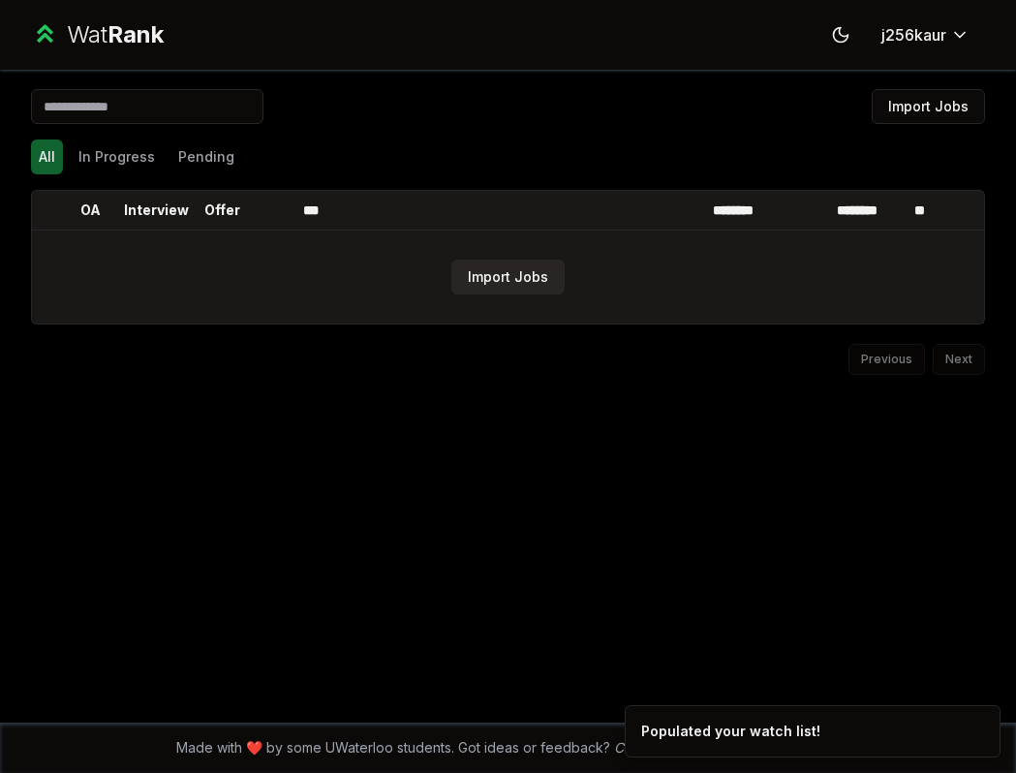
click at [534, 274] on button "Import Jobs" at bounding box center [507, 277] width 113 height 35
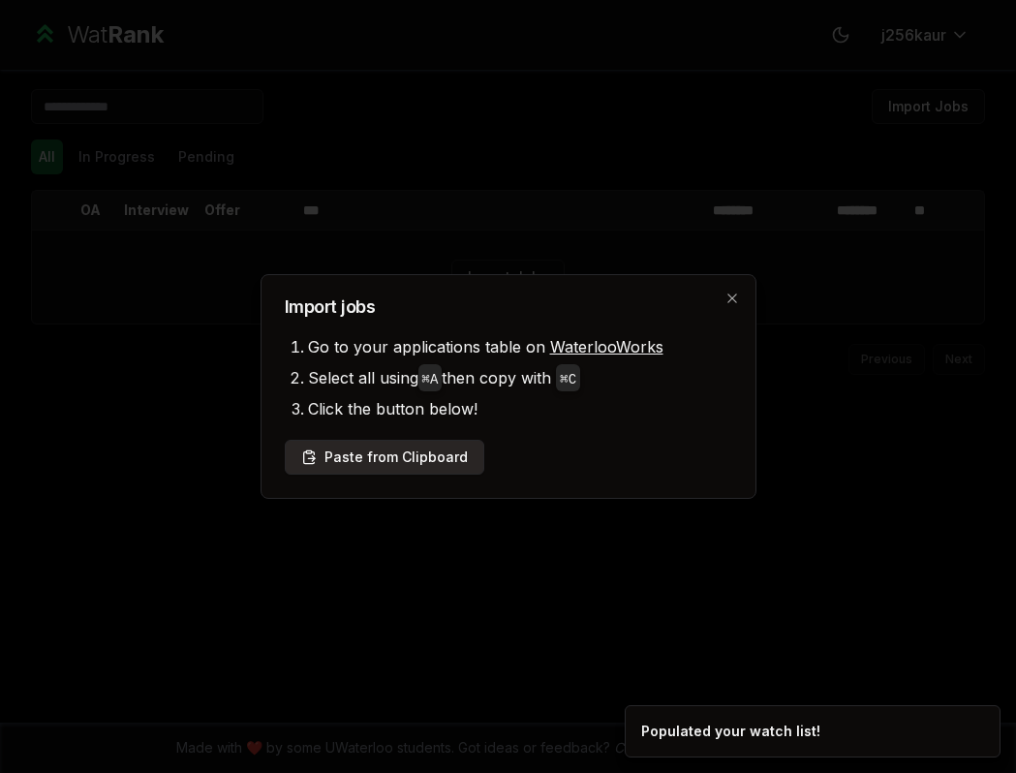
click at [397, 463] on button "Paste from Clipboard" at bounding box center [385, 457] width 200 height 35
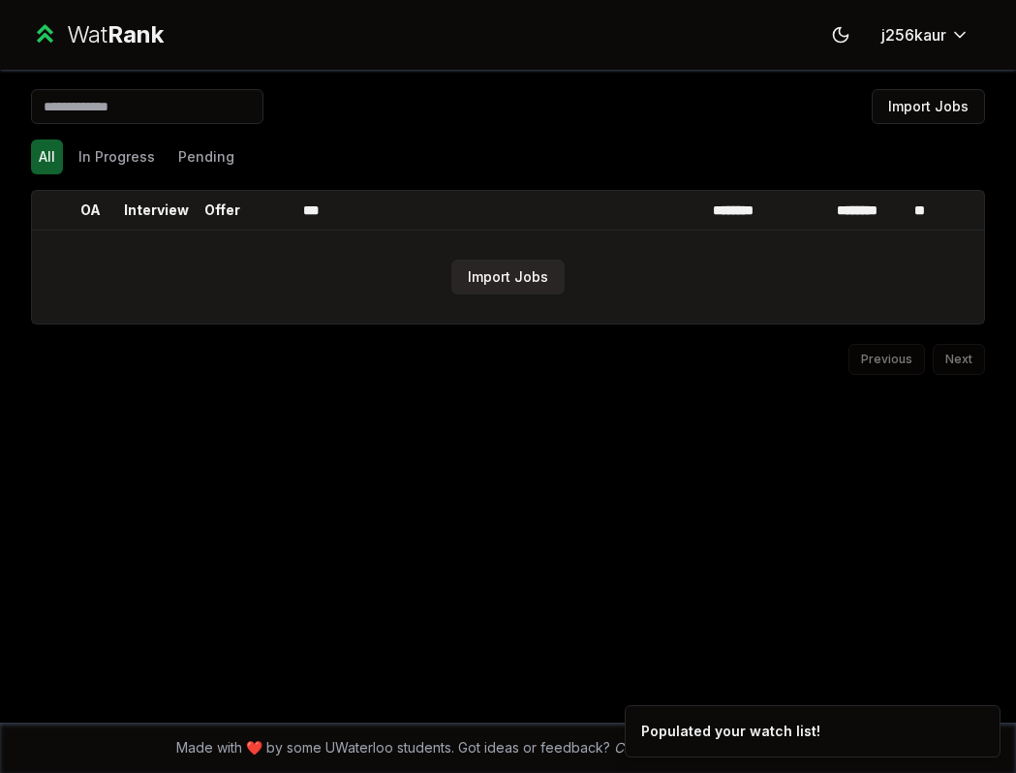
click at [505, 272] on button "Import Jobs" at bounding box center [507, 277] width 113 height 35
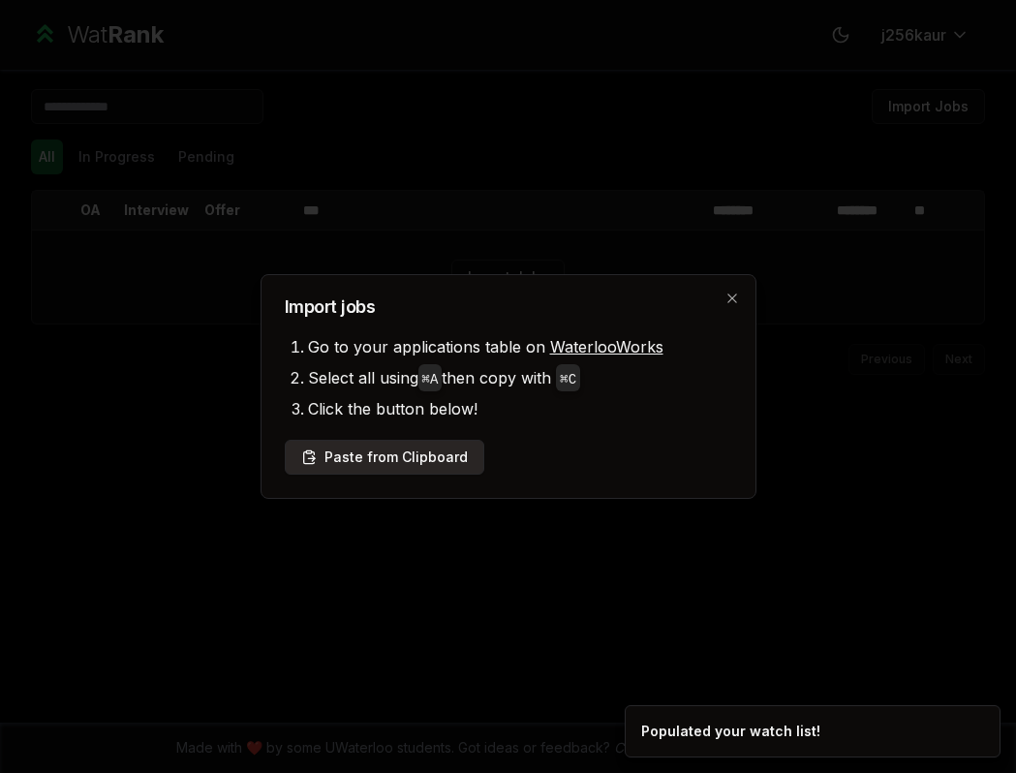
click at [433, 462] on button "Paste from Clipboard" at bounding box center [385, 457] width 200 height 35
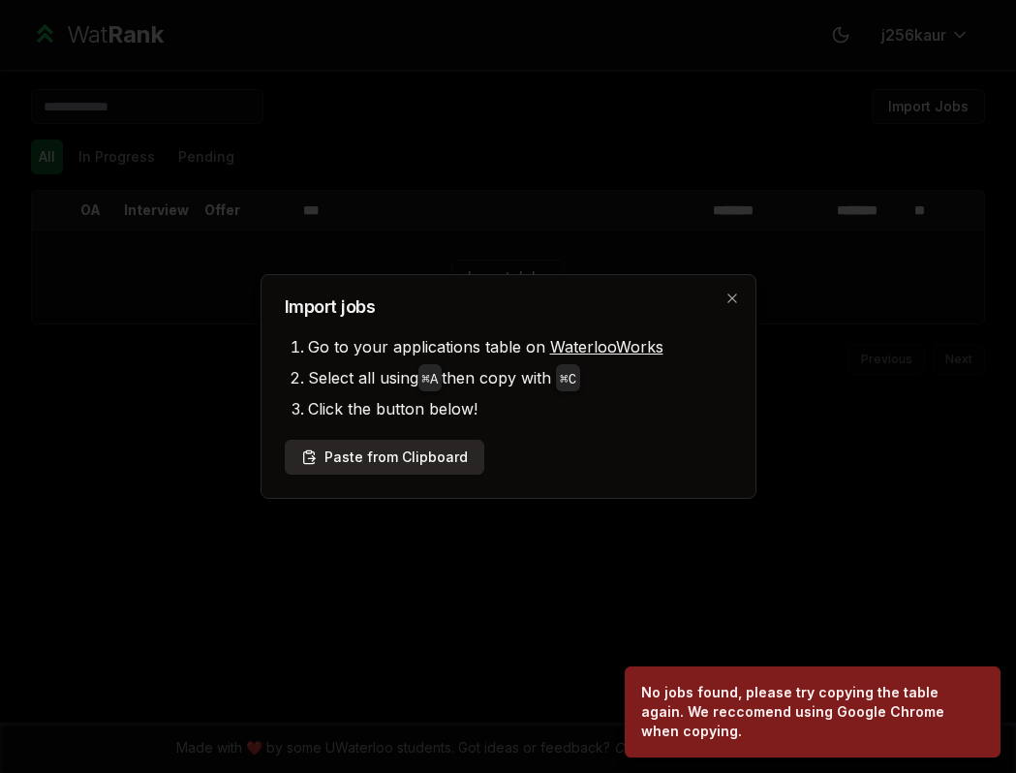
click at [404, 457] on button "Paste from Clipboard" at bounding box center [385, 457] width 200 height 35
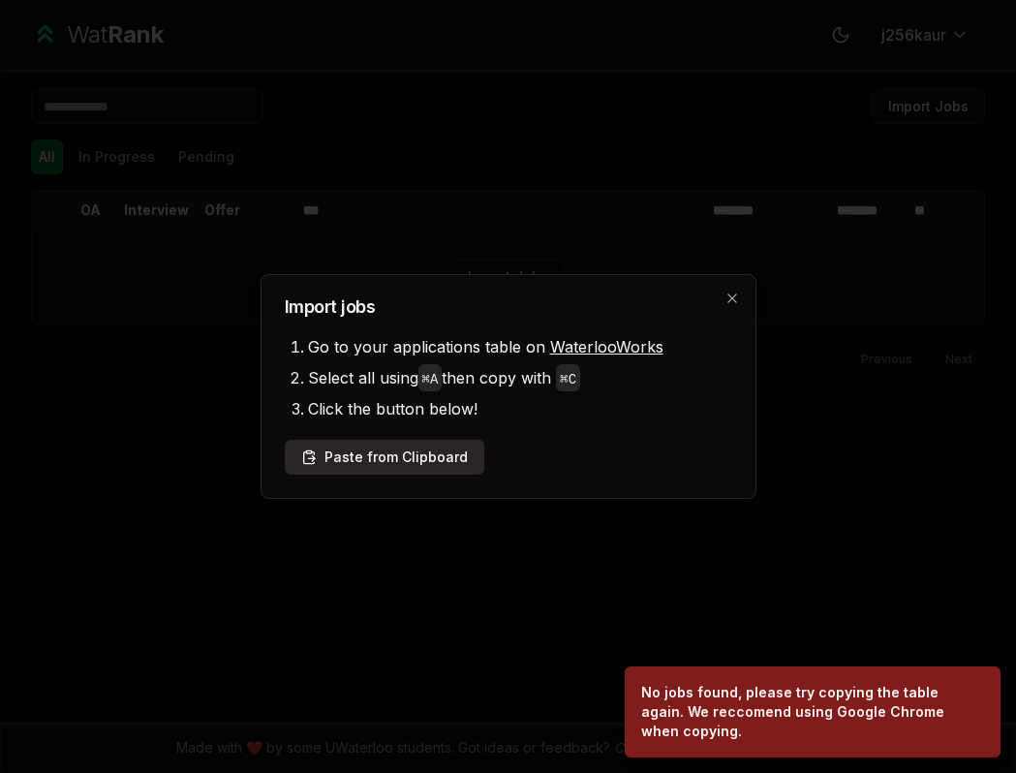
click at [404, 457] on button "Paste from Clipboard" at bounding box center [385, 457] width 200 height 35
click at [425, 462] on button "Paste from Clipboard" at bounding box center [385, 457] width 200 height 35
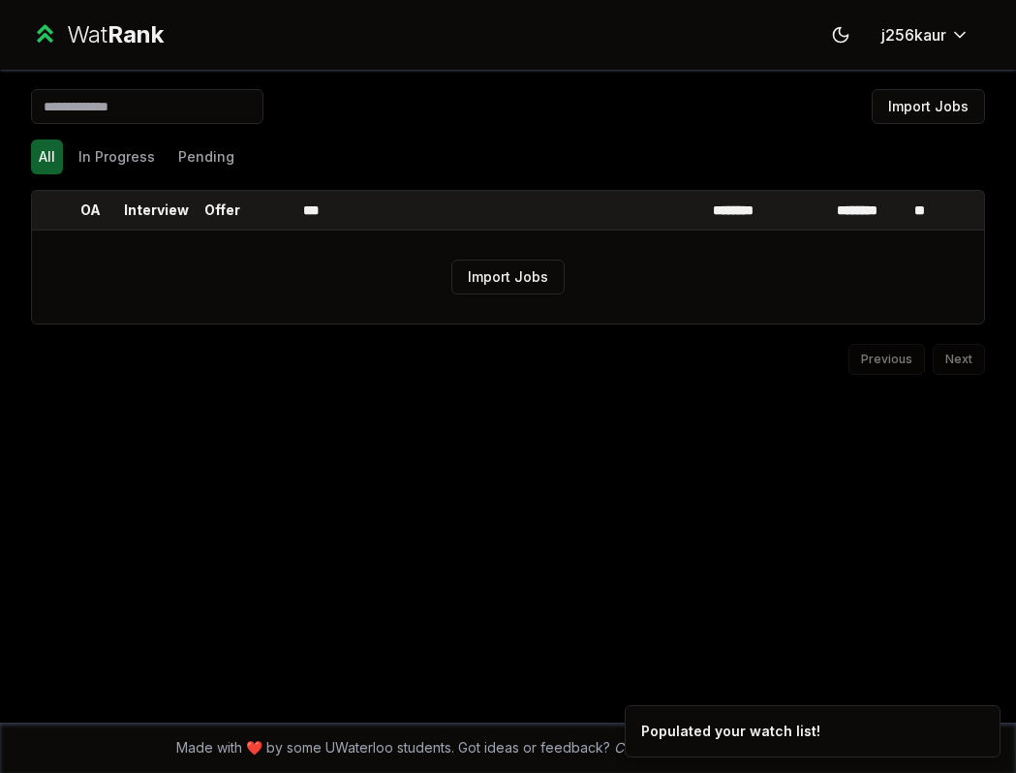
click at [882, 366] on div "Previous Next" at bounding box center [508, 349] width 954 height 50
